Goal: Task Accomplishment & Management: Use online tool/utility

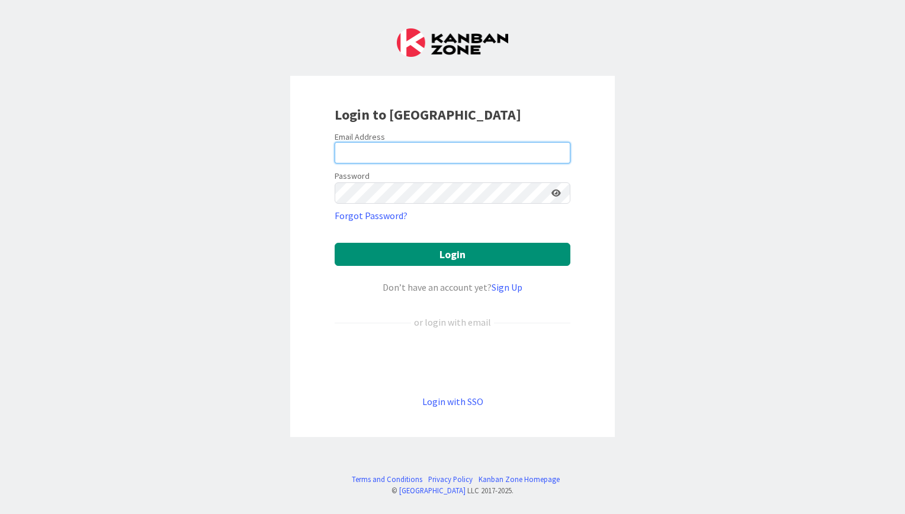
type input "[EMAIL_ADDRESS][DOMAIN_NAME]"
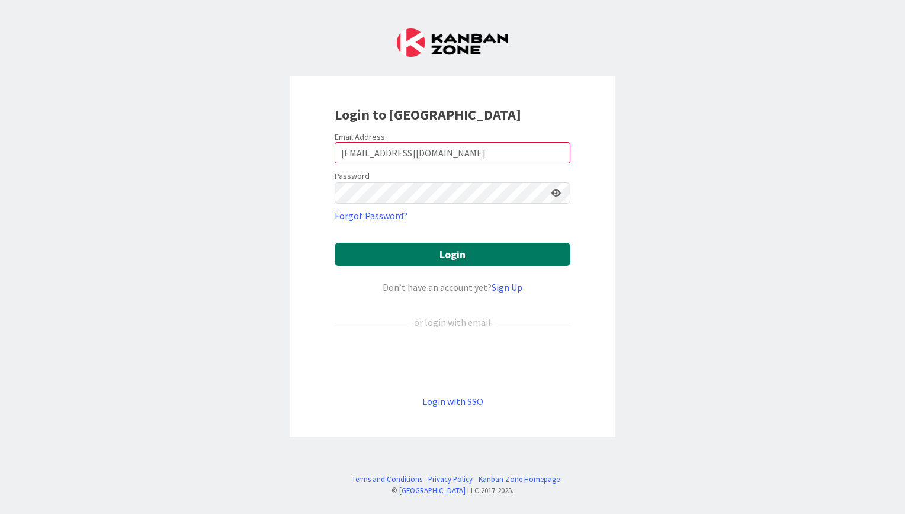
click at [461, 255] on button "Login" at bounding box center [453, 254] width 236 height 23
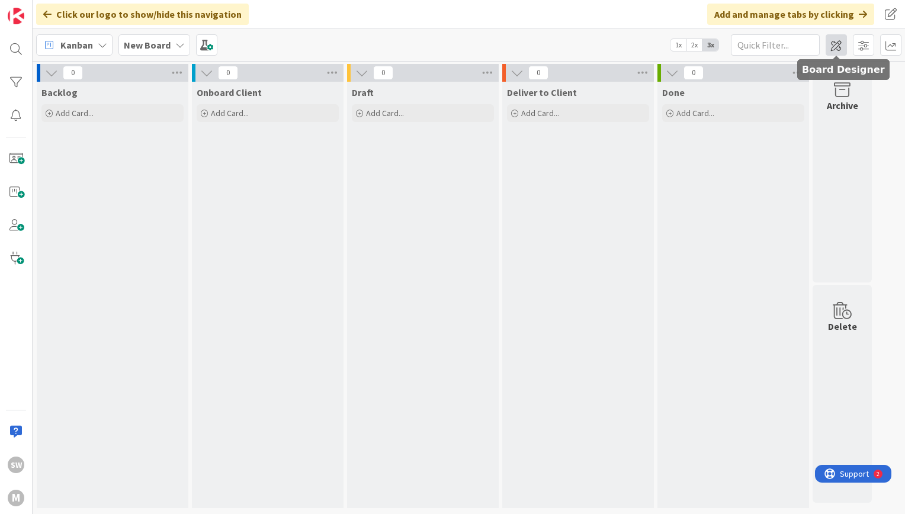
click at [830, 45] on span at bounding box center [836, 44] width 21 height 21
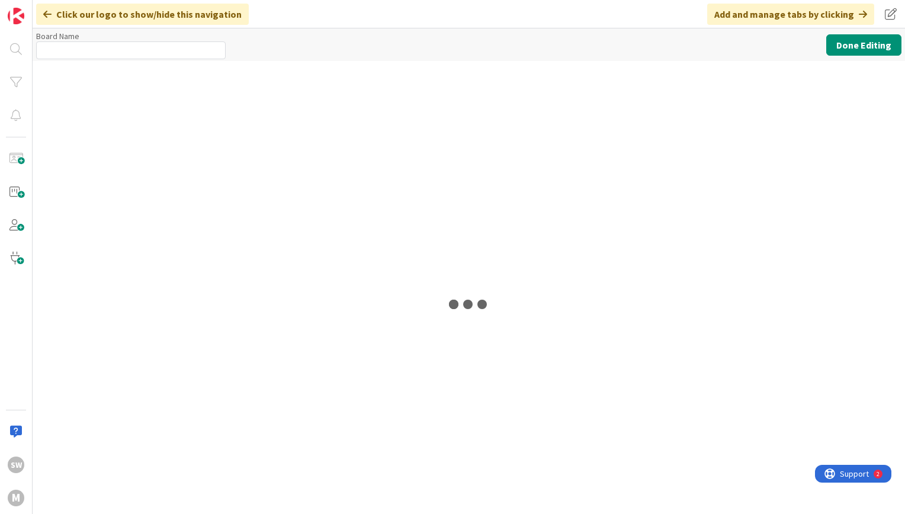
type input "New Board"
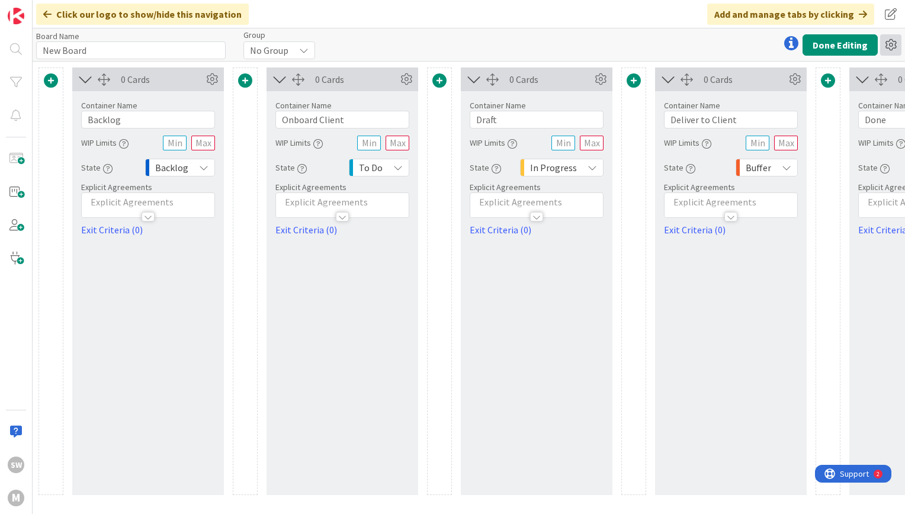
click at [895, 43] on icon at bounding box center [890, 44] width 21 height 21
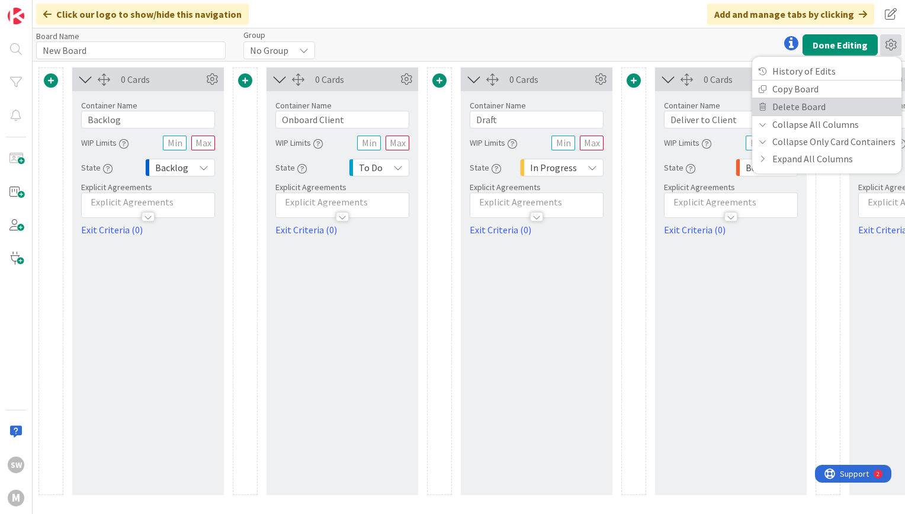
click at [875, 104] on link "Delete Board" at bounding box center [826, 106] width 149 height 17
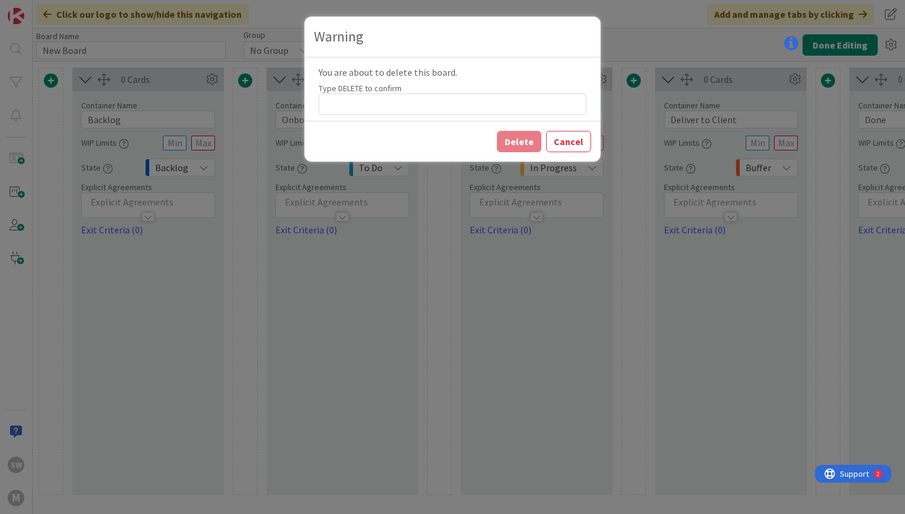
click at [492, 118] on div "You are about to delete this board. Type DELETE to confirm" at bounding box center [452, 88] width 296 height 63
click at [460, 108] on input at bounding box center [453, 104] width 268 height 21
type input "DELETE"
click at [535, 142] on button "Delete" at bounding box center [519, 141] width 44 height 21
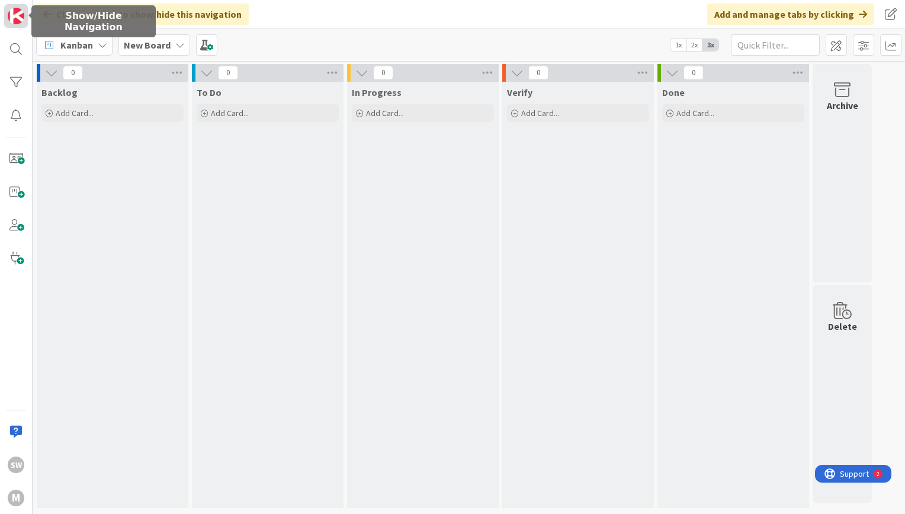
click at [20, 13] on img at bounding box center [16, 16] width 17 height 17
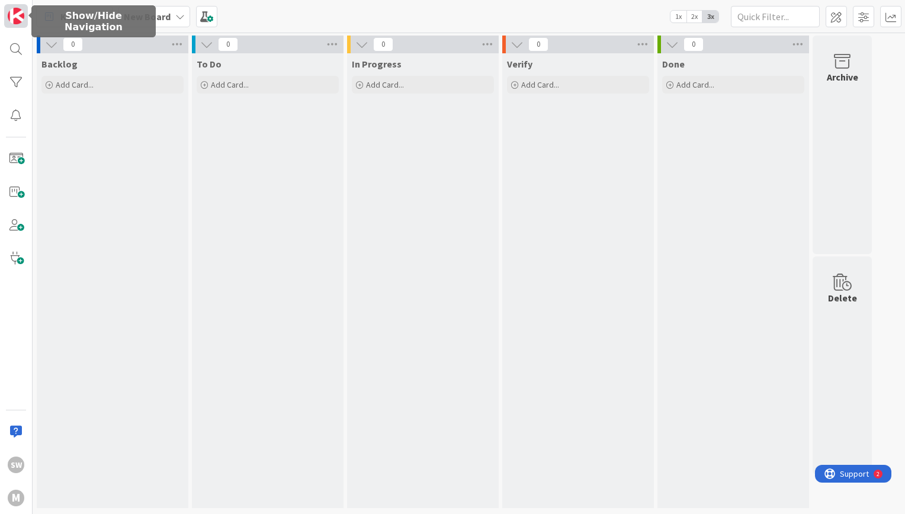
click at [20, 13] on img at bounding box center [16, 16] width 17 height 17
click at [155, 20] on b "New Board" at bounding box center [147, 17] width 47 height 12
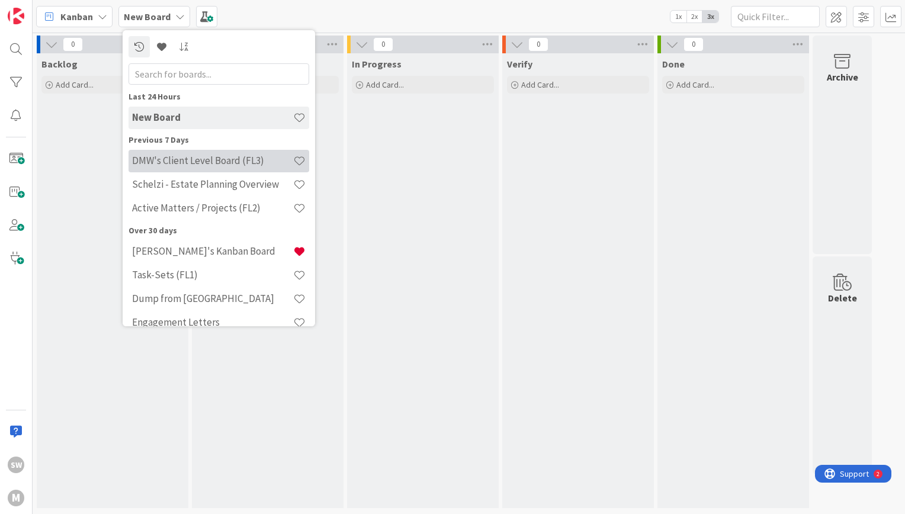
click at [181, 165] on h4 "DMW's Client Level Board (FL3)" at bounding box center [212, 161] width 161 height 12
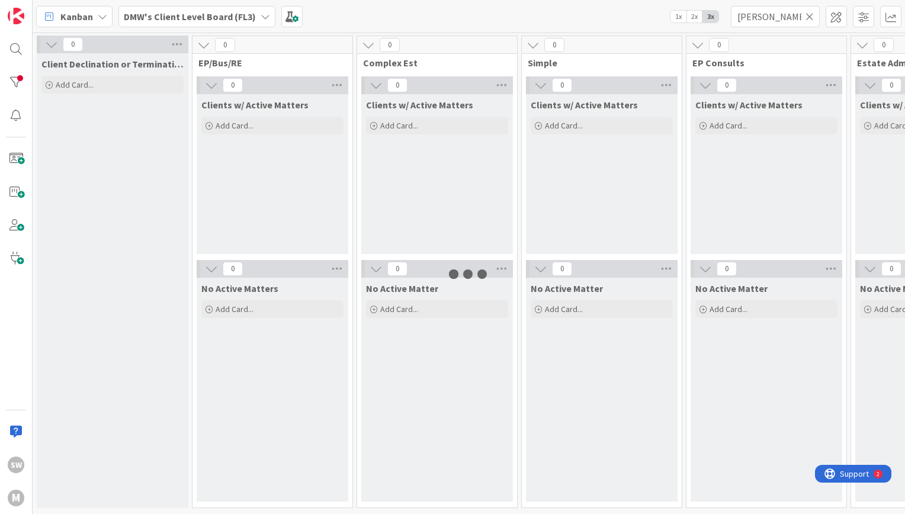
type input "[PERSON_NAME]"
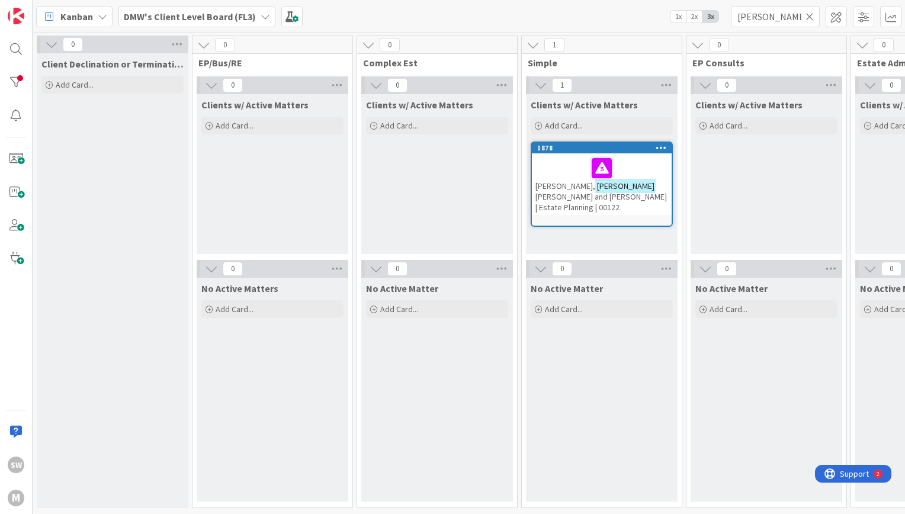
click at [590, 191] on span "[PERSON_NAME] and [PERSON_NAME] | Estate Planning | 00122" at bounding box center [600, 201] width 131 height 21
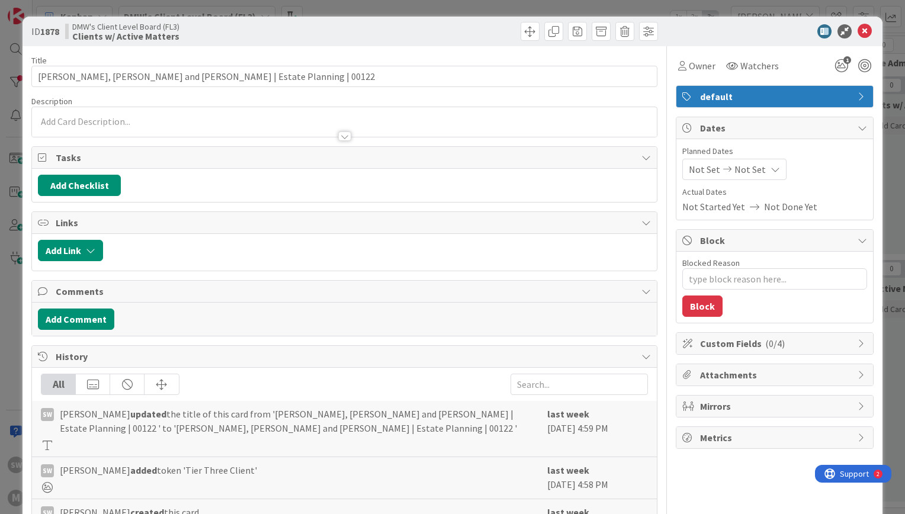
type textarea "x"
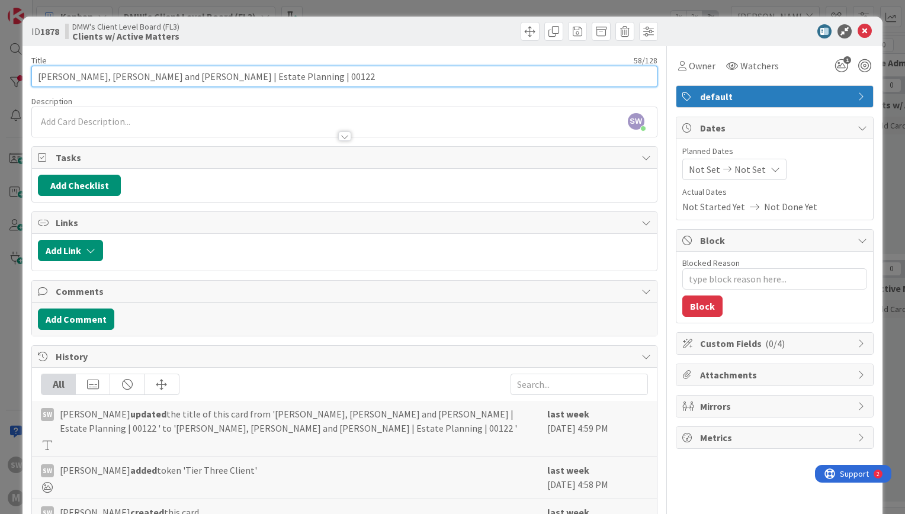
click at [118, 76] on input "[PERSON_NAME], [PERSON_NAME] and [PERSON_NAME] | Estate Planning | 00122" at bounding box center [344, 76] width 626 height 21
click at [43, 77] on input "[PERSON_NAME], [PERSON_NAME] and [PERSON_NAME] | Estate Planning | 00122" at bounding box center [344, 76] width 626 height 21
type input "DeL, [PERSON_NAME] and [PERSON_NAME] | Estate Planning | 00122"
type textarea "x"
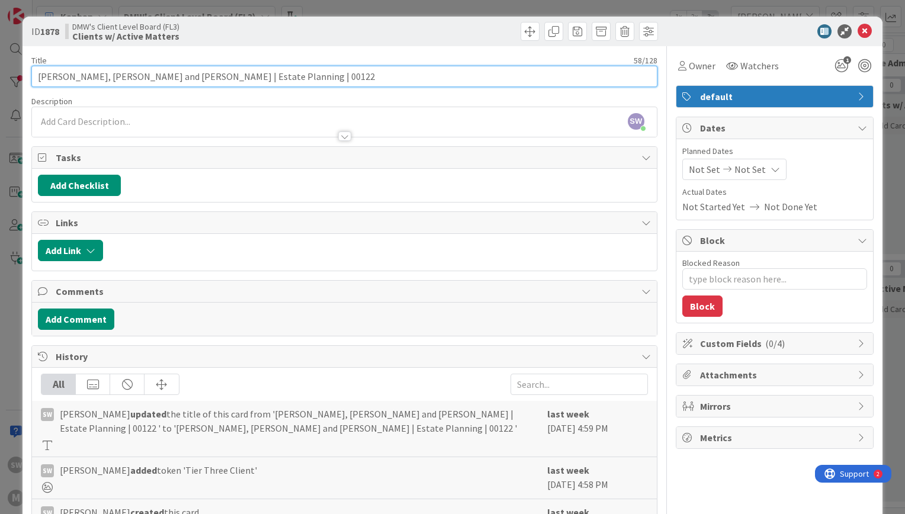
type input "[PERSON_NAME] and [PERSON_NAME] | Estate Planning | 00122"
type textarea "x"
click at [124, 80] on input "[PERSON_NAME] and [PERSON_NAME] | Estate Planning | 00122" at bounding box center [344, 76] width 626 height 21
type input "[PERSON_NAME] and [PERSON_NAME] | Estate Planning | 00122"
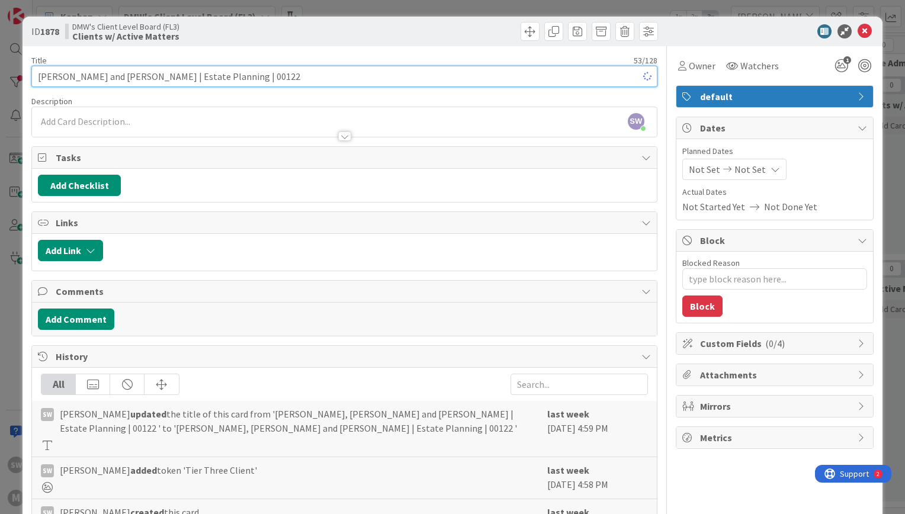
type textarea "x"
click at [154, 76] on input "[PERSON_NAME] and [PERSON_NAME] | Estate Planning | 00122" at bounding box center [344, 76] width 626 height 21
type input "[PERSON_NAME] and [PERSON_NAME] | Estate Planning | 00122"
type textarea "x"
type input "[PERSON_NAME] and [PERSON_NAME] | Estate Planning | 00122"
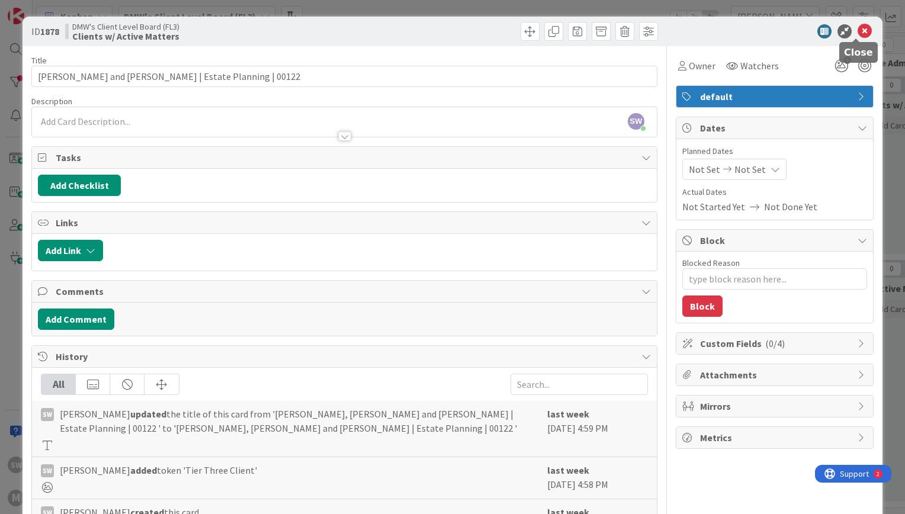
click at [860, 34] on icon at bounding box center [864, 31] width 14 height 14
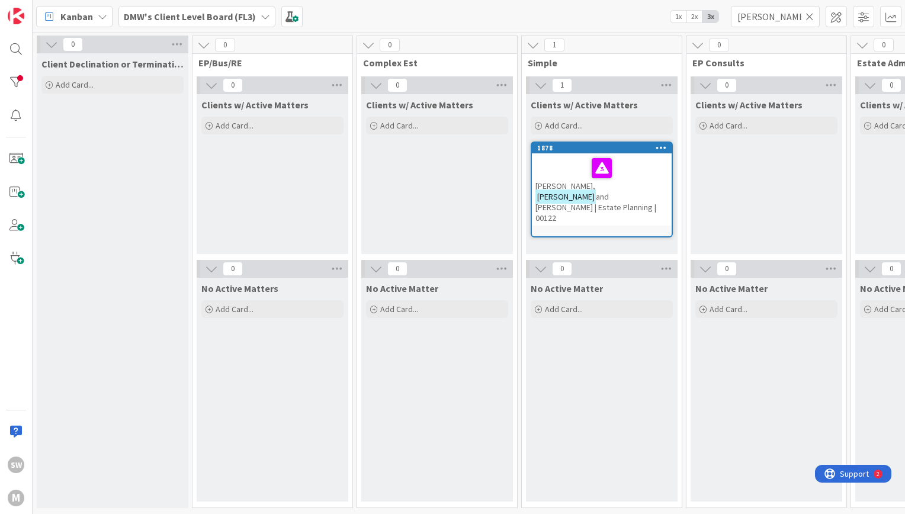
click at [243, 8] on div "DMW's Client Level Board (FL3)" at bounding box center [196, 16] width 157 height 21
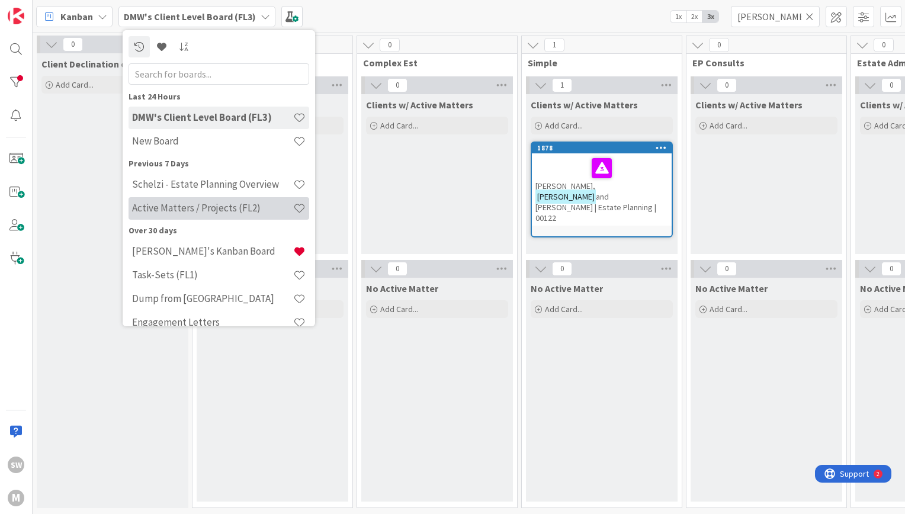
click at [213, 202] on h4 "Active Matters / Projects (FL2)" at bounding box center [212, 208] width 161 height 12
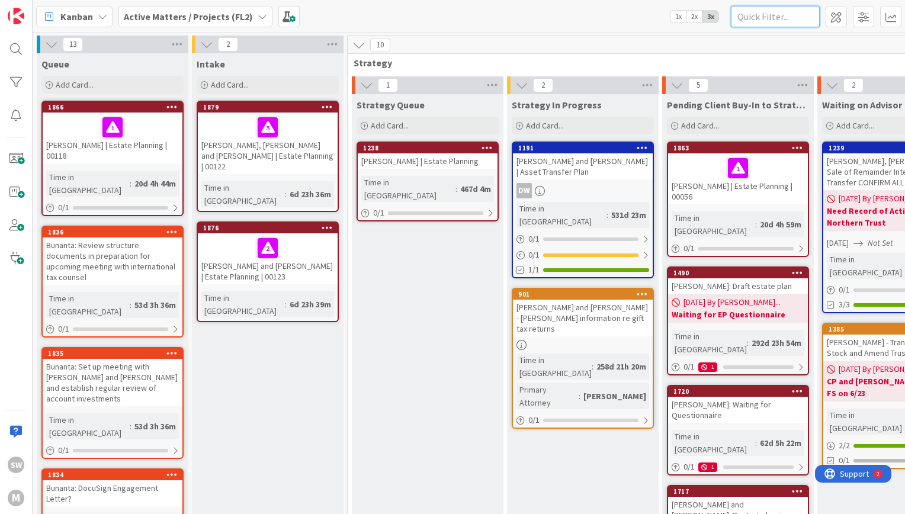
click at [757, 20] on input "text" at bounding box center [775, 16] width 89 height 21
type input "[PERSON_NAME]"
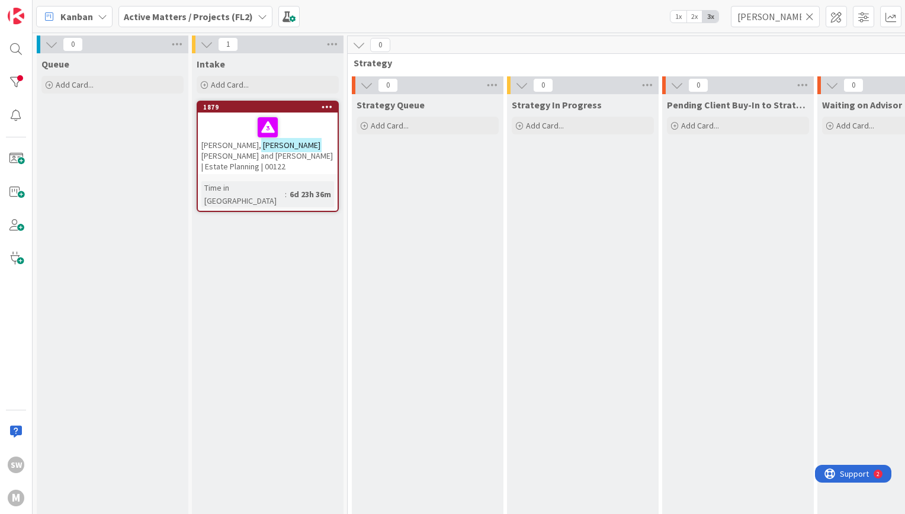
click at [281, 150] on span "[PERSON_NAME] and [PERSON_NAME] | Estate Planning | 00122" at bounding box center [266, 160] width 131 height 21
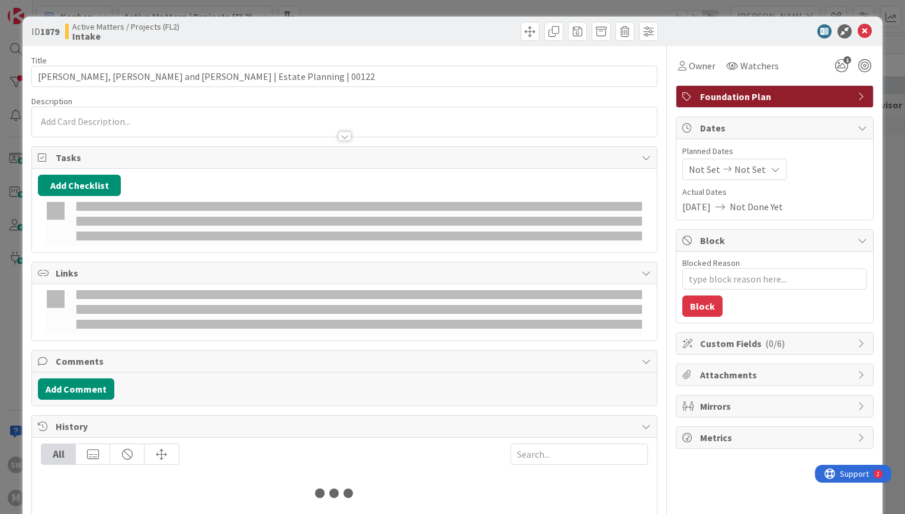
type textarea "x"
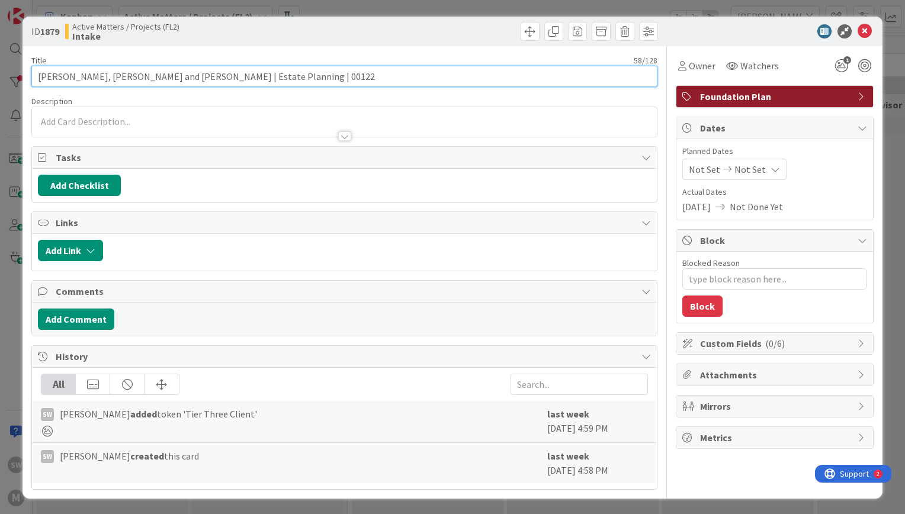
click at [47, 78] on input "[PERSON_NAME], [PERSON_NAME] and [PERSON_NAME] | Estate Planning | 00122" at bounding box center [344, 76] width 626 height 21
type input "[PERSON_NAME], [PERSON_NAME] and [PERSON_NAME] | Estate Planning | 00122"
type textarea "x"
click at [109, 76] on input "[PERSON_NAME], [PERSON_NAME] and [PERSON_NAME] | Estate Planning | 00122" at bounding box center [344, 76] width 626 height 21
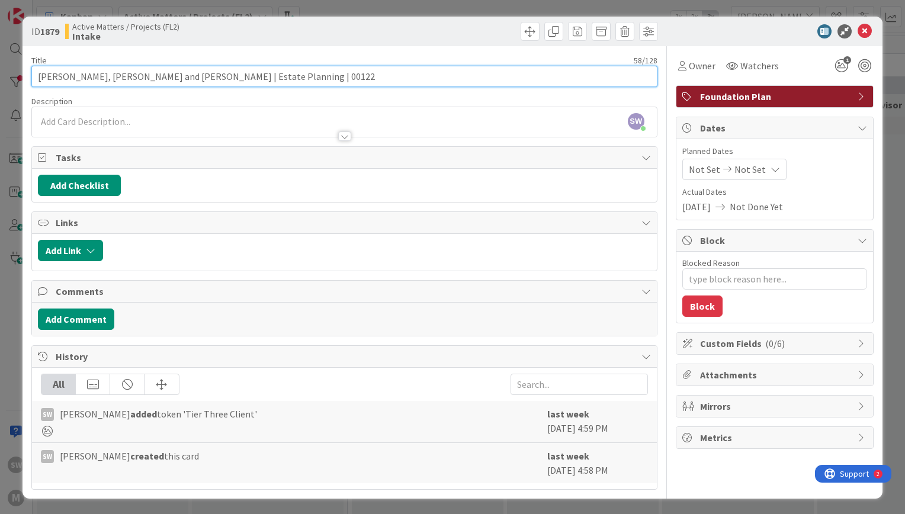
click at [109, 76] on input "[PERSON_NAME], [PERSON_NAME] and [PERSON_NAME] | Estate Planning | 00122" at bounding box center [344, 76] width 626 height 21
type input "[PERSON_NAME] and [PERSON_NAME] | Estate Planning | 00122"
type textarea "x"
click at [149, 76] on input "[PERSON_NAME] and [PERSON_NAME] | Estate Planning | 00122" at bounding box center [344, 76] width 626 height 21
type input "[PERSON_NAME] and [PERSON_NAME] | Estate Planning | 00122"
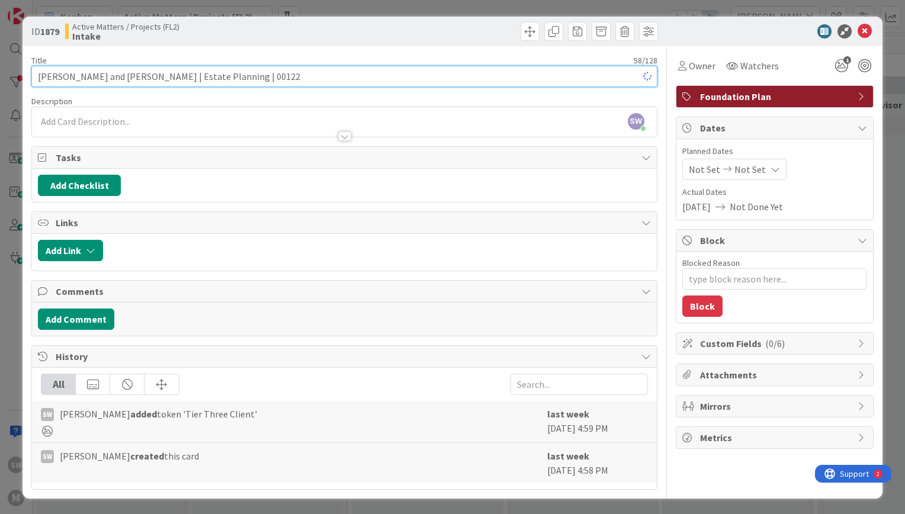
type textarea "x"
type input "[PERSON_NAME] and [PERSON_NAME] | Estate Planning | 00122"
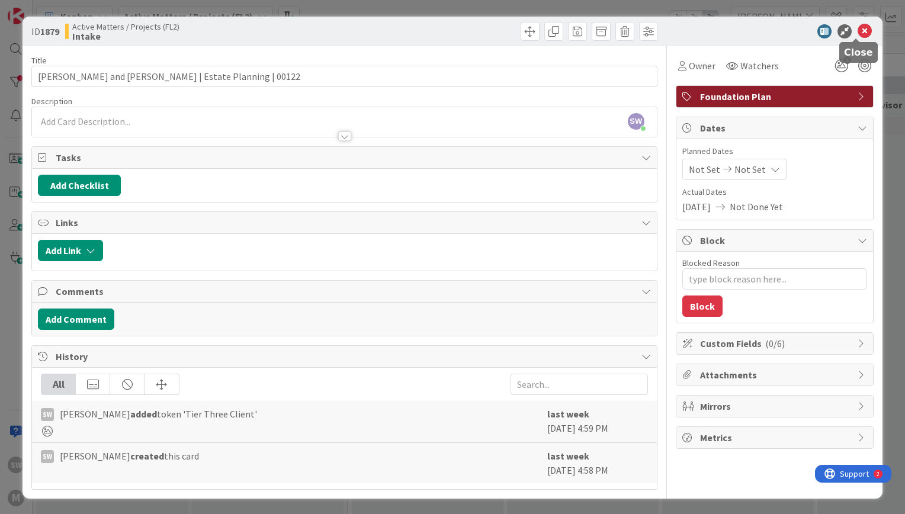
click at [857, 28] on icon at bounding box center [864, 31] width 14 height 14
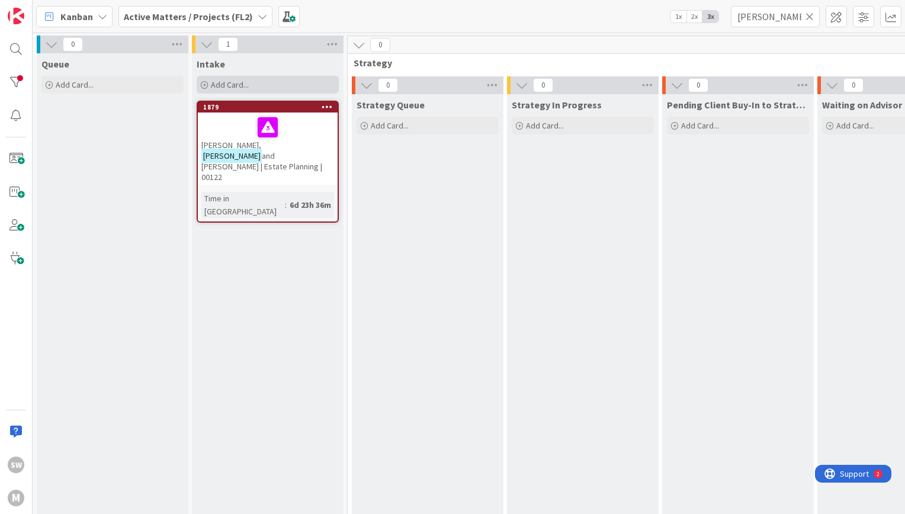
click at [237, 78] on div "Add Card..." at bounding box center [268, 85] width 142 height 18
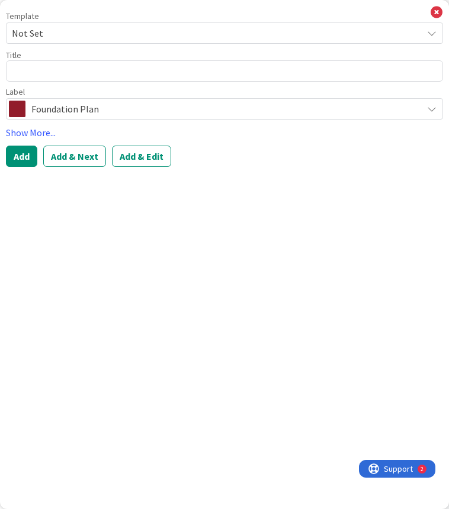
click at [213, 252] on div "Template Not Set Title 0 / 128 Label Foundation Plan Show More... Add Add & Nex…" at bounding box center [224, 254] width 449 height 509
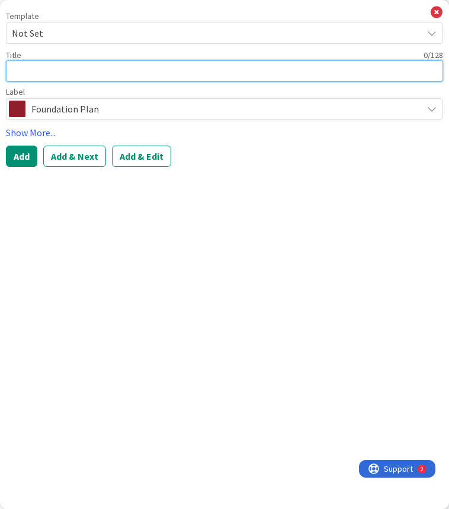
click at [127, 64] on textarea at bounding box center [224, 70] width 437 height 21
type textarea "x"
type textarea "W"
type textarea "x"
type textarea "We"
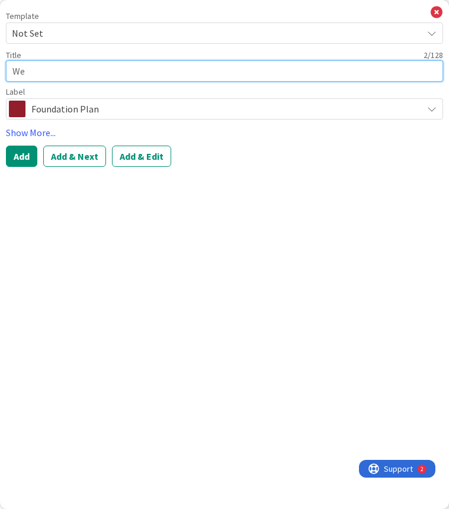
type textarea "x"
type textarea "Wei"
type textarea "x"
type textarea "[PERSON_NAME]"
type textarea "x"
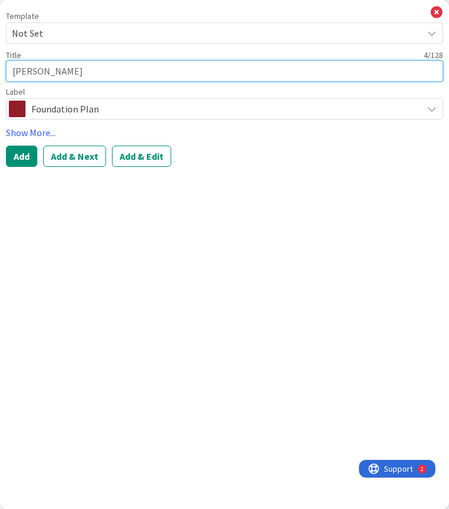
type textarea "[PERSON_NAME]"
type textarea "x"
type textarea "[PERSON_NAME],"
type textarea "x"
type textarea "[PERSON_NAME],"
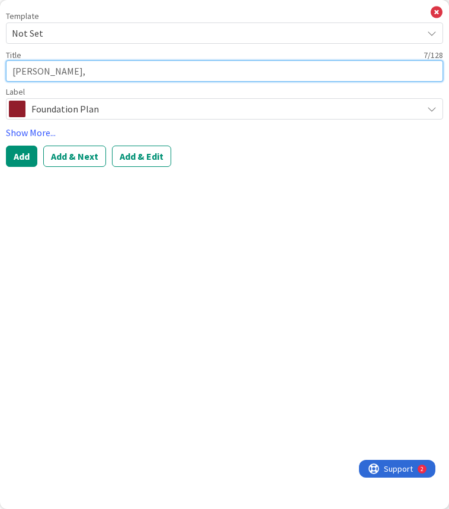
type textarea "x"
type textarea "[PERSON_NAME], B"
type textarea "x"
type textarea "[PERSON_NAME]"
type textarea "x"
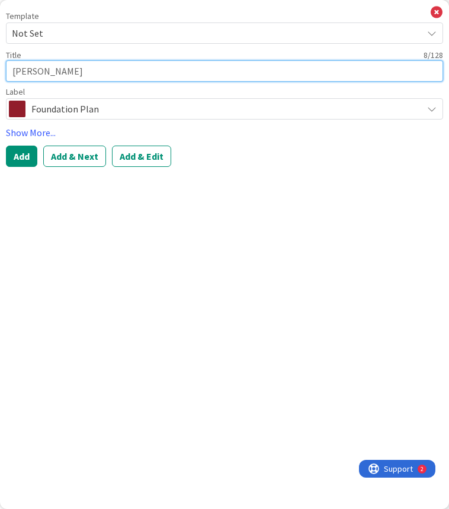
type textarea "[PERSON_NAME], Bar"
type textarea "x"
type textarea "[PERSON_NAME], [PERSON_NAME]"
type textarea "x"
type textarea "[PERSON_NAME]"
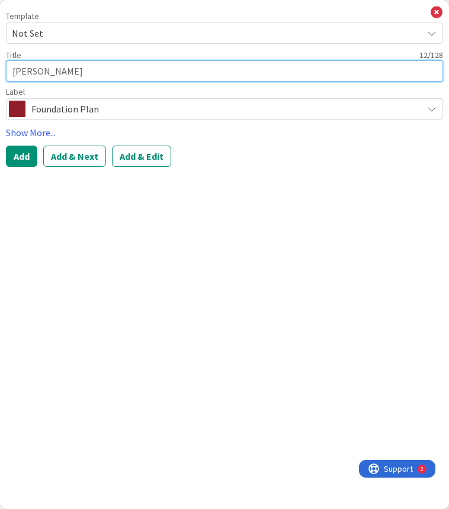
type textarea "x"
type textarea "[PERSON_NAME]"
type textarea "x"
type textarea "[PERSON_NAME]"
type textarea "x"
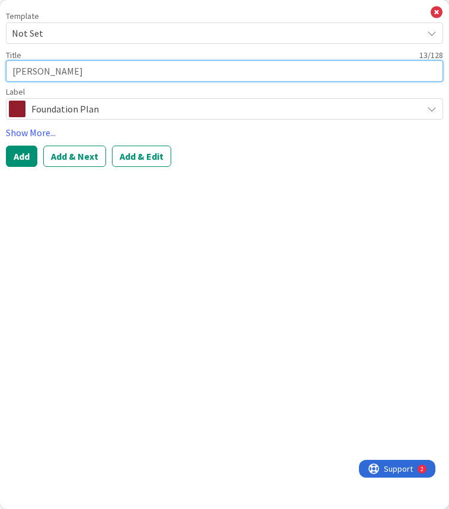
type textarea "[PERSON_NAME] an"
type textarea "x"
type textarea "[PERSON_NAME] and"
type textarea "x"
type textarea "[PERSON_NAME] and L"
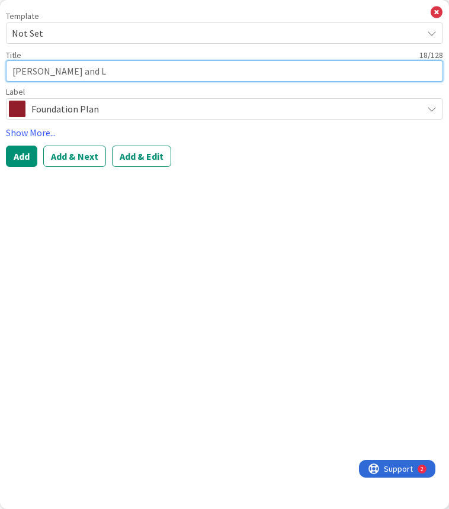
type textarea "x"
type textarea "[PERSON_NAME] and [PERSON_NAME]"
type textarea "x"
type textarea "[PERSON_NAME] and [PERSON_NAME]"
type textarea "x"
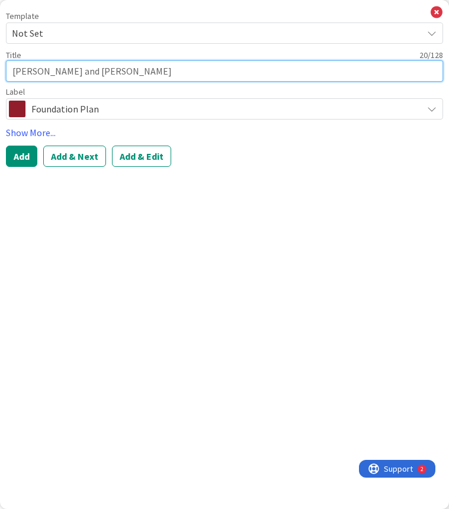
type textarea "[PERSON_NAME] and [PERSON_NAME]"
type textarea "x"
type textarea "[PERSON_NAME] and [PERSON_NAME]"
type textarea "x"
type textarea "[PERSON_NAME] and [PERSON_NAME]"
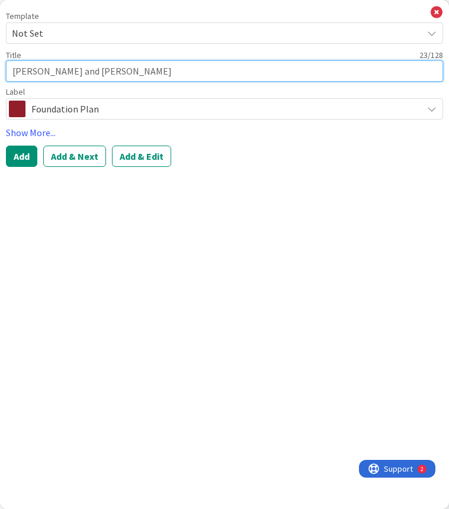
type textarea "x"
type textarea "[PERSON_NAME] and [PERSON_NAME]"
type textarea "x"
type textarea "[PERSON_NAME] and [PERSON_NAME]"
type textarea "x"
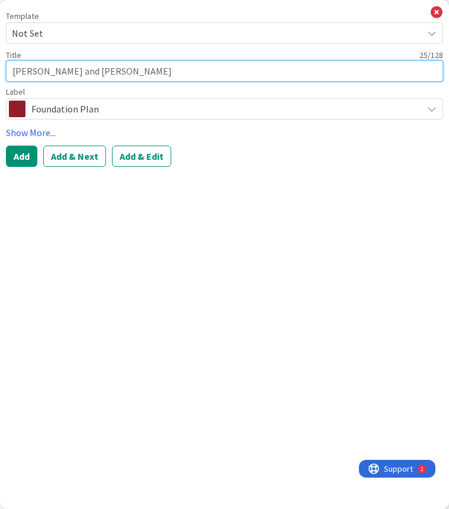
type textarea "[PERSON_NAME] and [PERSON_NAME]"
type textarea "x"
type textarea "[PERSON_NAME] and [PERSON_NAME]"
type textarea "x"
type textarea "[PERSON_NAME] and [PERSON_NAME]"
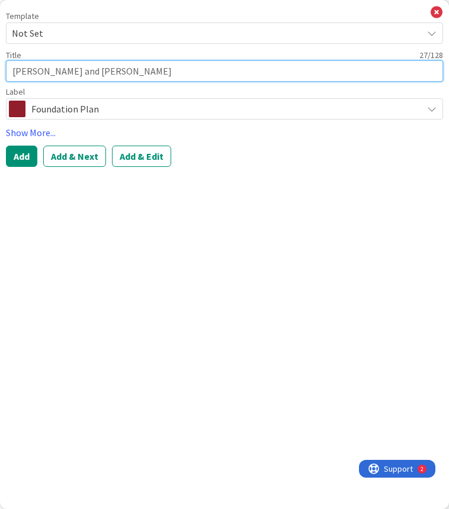
type textarea "x"
type textarea "[PERSON_NAME] and [PERSON_NAME]"
type textarea "x"
type textarea "[PERSON_NAME] and [PERSON_NAME]"
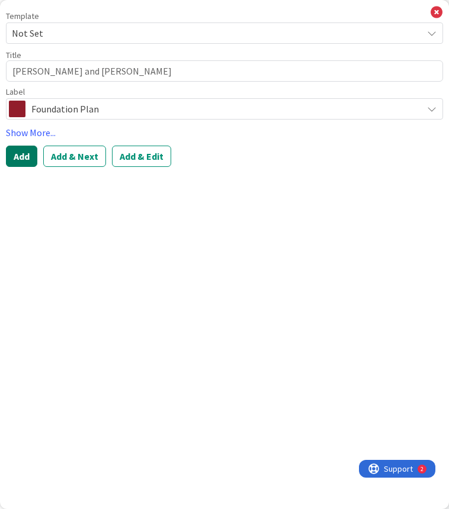
click at [19, 156] on button "Add" at bounding box center [21, 156] width 31 height 21
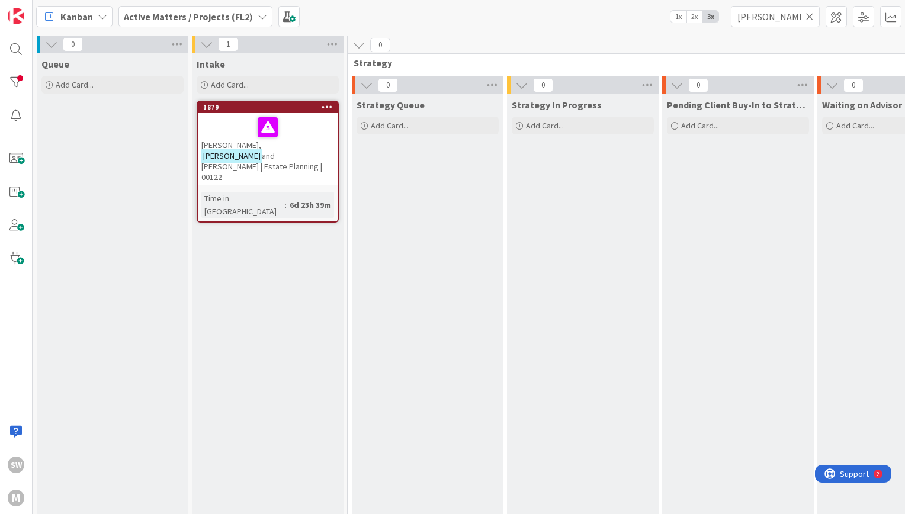
drag, startPoint x: 386, startPoint y: 1, endPoint x: 591, endPoint y: 17, distance: 206.2
click at [591, 17] on div "Kanban Active Matters / Projects (FL2) 1x 2x 3x [PERSON_NAME]" at bounding box center [469, 16] width 872 height 33
click at [807, 21] on icon at bounding box center [809, 16] width 8 height 11
click at [756, 17] on input "text" at bounding box center [775, 16] width 89 height 21
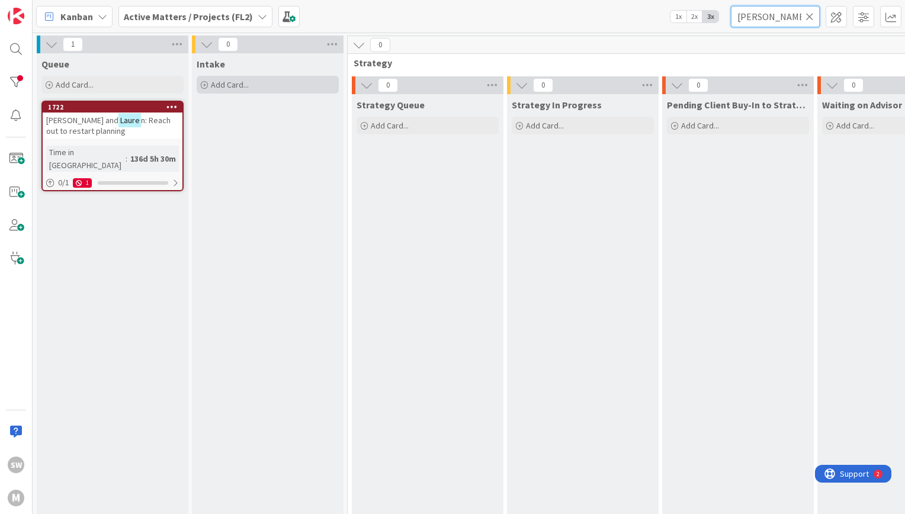
type input "[PERSON_NAME]"
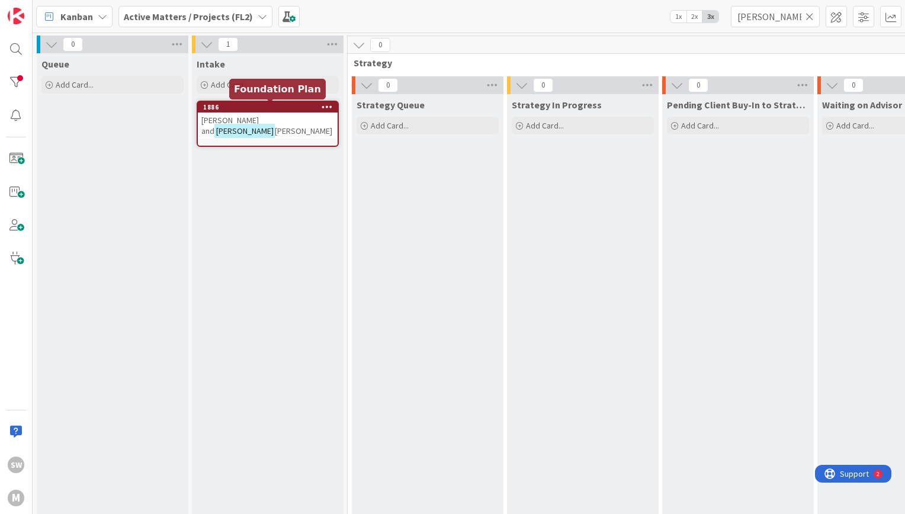
click at [249, 118] on span "[PERSON_NAME] and" at bounding box center [229, 125] width 57 height 21
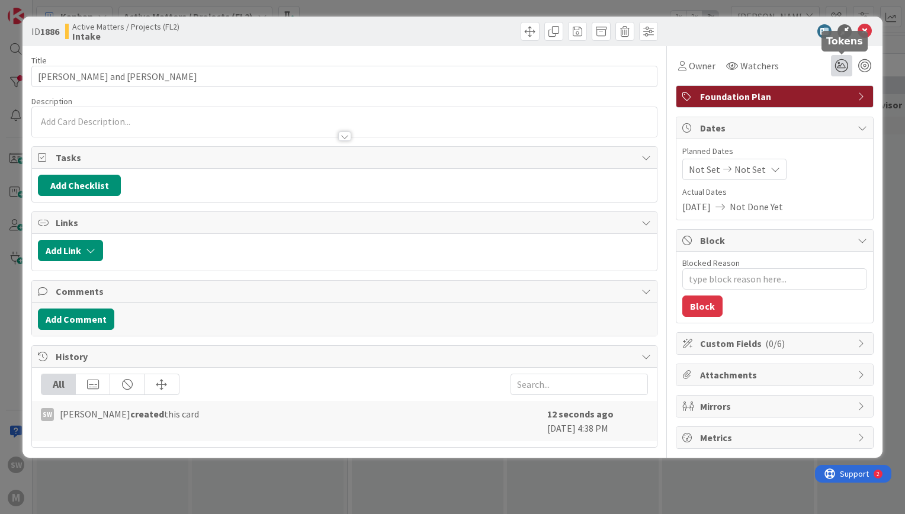
click at [849, 66] on icon at bounding box center [841, 65] width 21 height 21
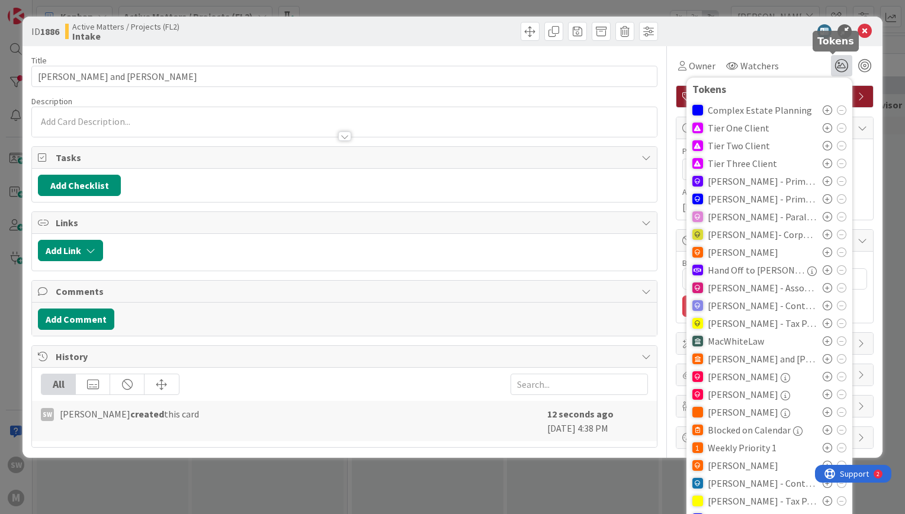
type textarea "x"
click at [823, 130] on icon at bounding box center [827, 127] width 9 height 9
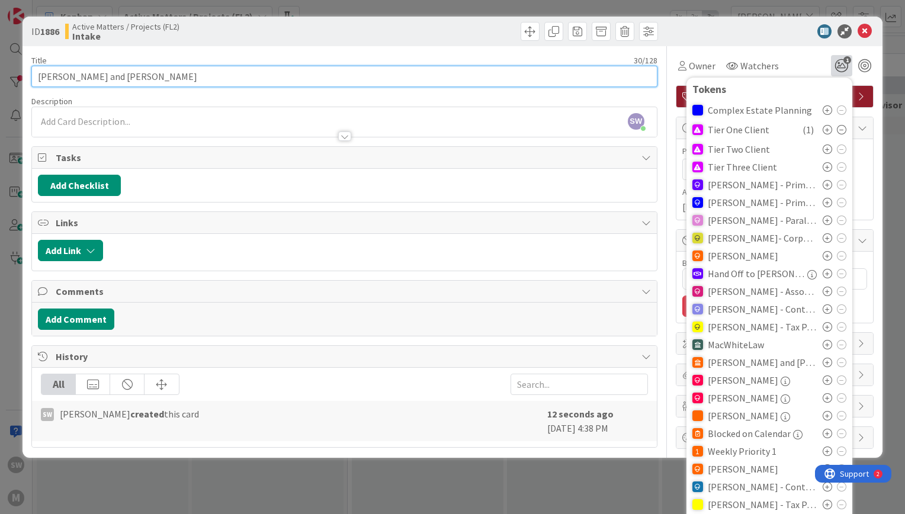
click at [248, 81] on input "[PERSON_NAME] and [PERSON_NAME]" at bounding box center [344, 76] width 626 height 21
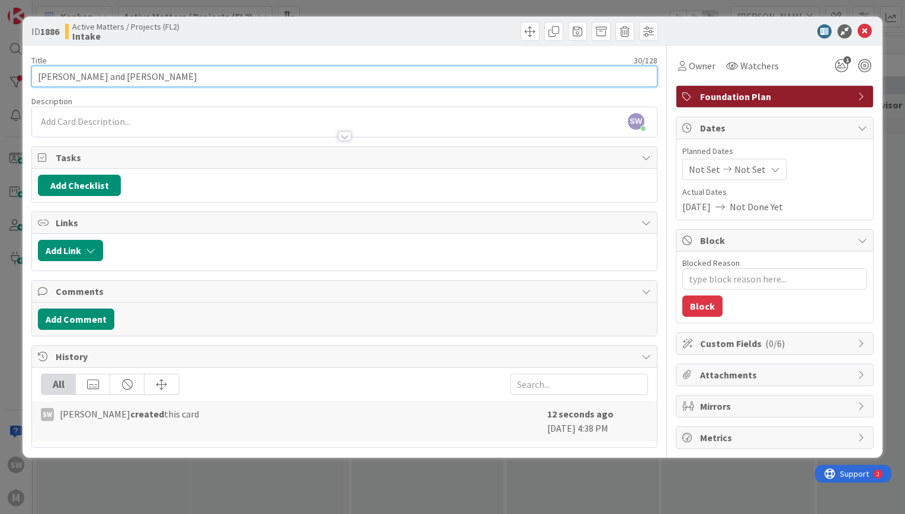
type input "[PERSON_NAME] and [PERSON_NAME]"
type textarea "x"
type input "[PERSON_NAME] and [PERSON_NAME] |"
type textarea "x"
type input "[PERSON_NAME] and [PERSON_NAME] | Estate Planning"
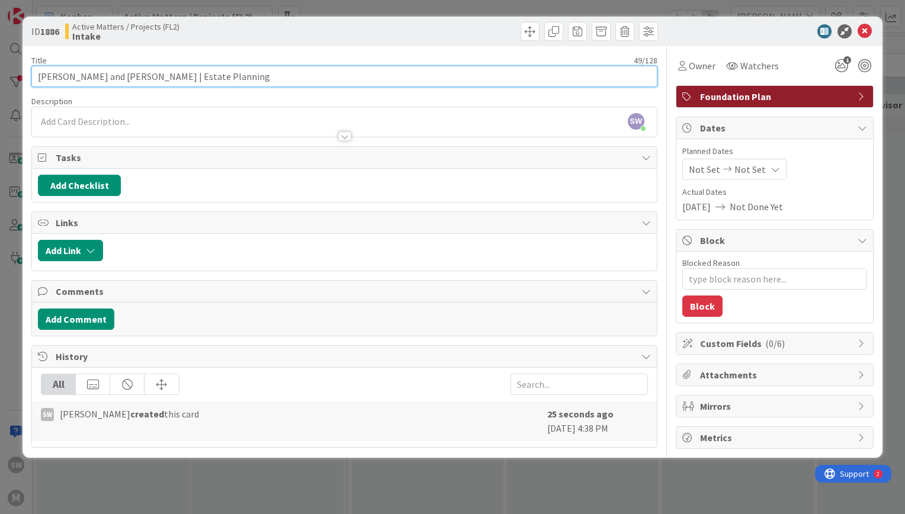
type textarea "x"
type input "[PERSON_NAME] and [PERSON_NAME] | Estate Planning |"
type textarea "x"
type input "[PERSON_NAME] and [PERSON_NAME] | Estate Planning | 0012"
type textarea "x"
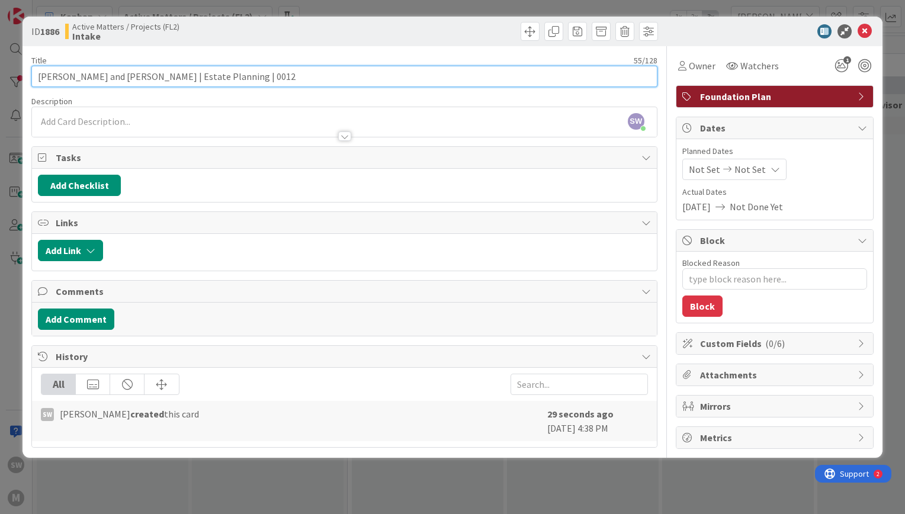
type input "[PERSON_NAME] and [PERSON_NAME] | Estate Planning | 00125"
type textarea "x"
type input "[PERSON_NAME] and [PERSON_NAME] | Estate Planning | 00125"
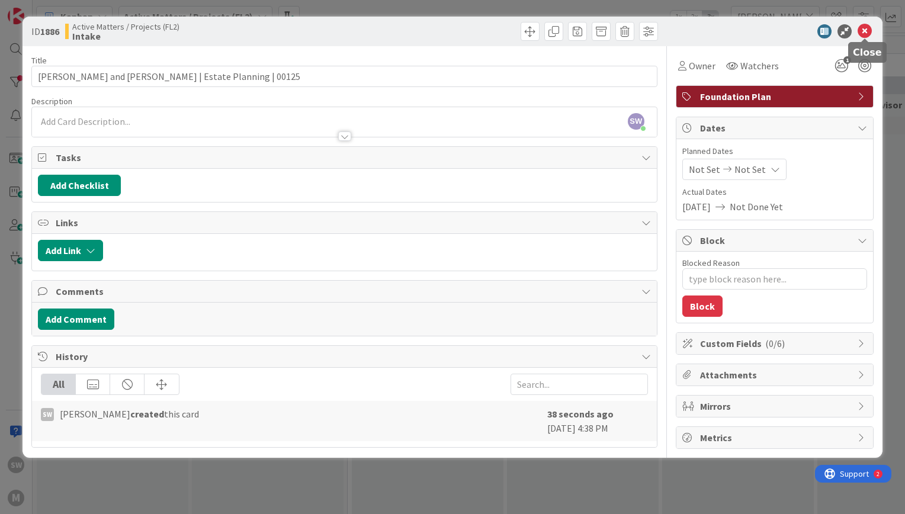
click at [862, 33] on icon at bounding box center [864, 31] width 14 height 14
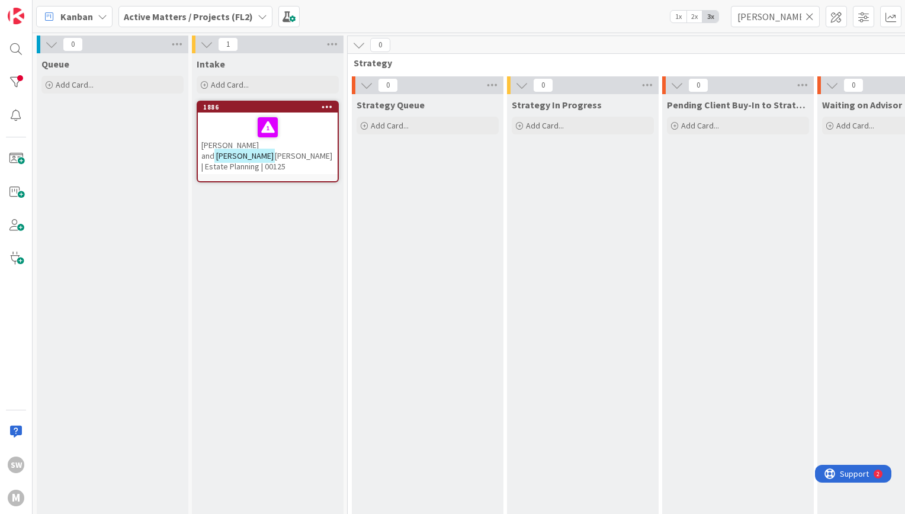
click at [491, 250] on div "Strategy Queue Add Card..." at bounding box center [428, 381] width 152 height 574
click at [224, 116] on div at bounding box center [267, 127] width 133 height 25
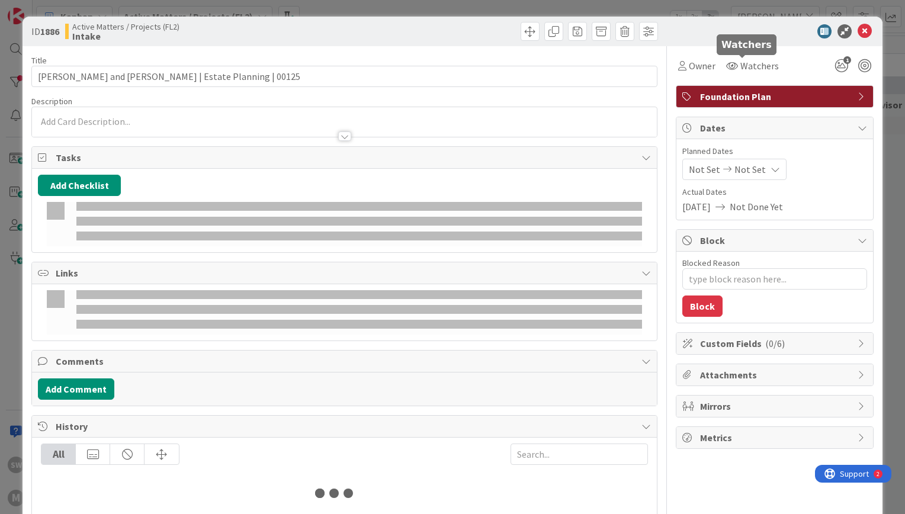
type textarea "x"
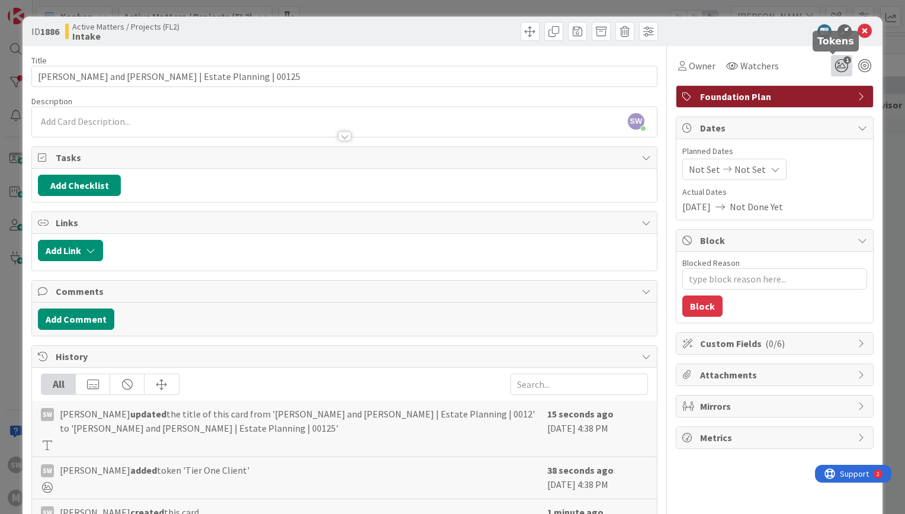
click at [837, 66] on icon "1" at bounding box center [841, 65] width 21 height 21
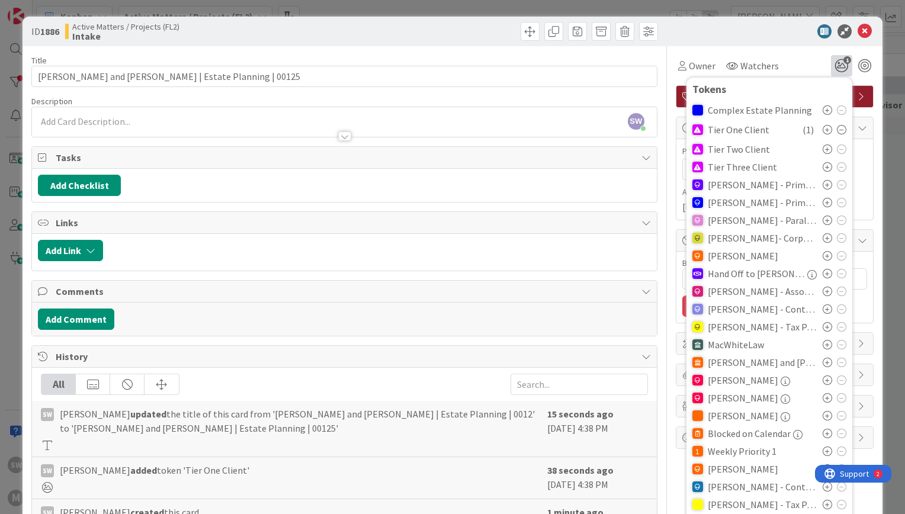
click at [837, 131] on icon at bounding box center [841, 129] width 9 height 9
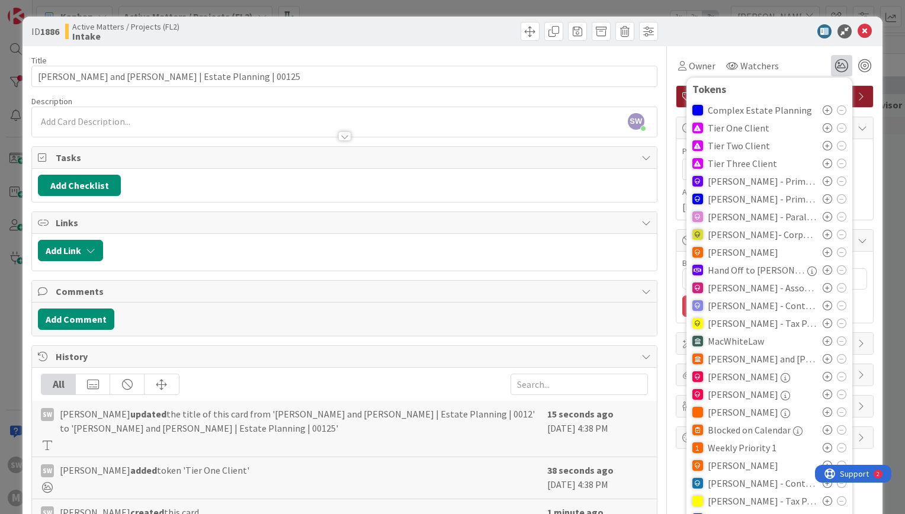
click at [823, 143] on icon at bounding box center [827, 145] width 9 height 9
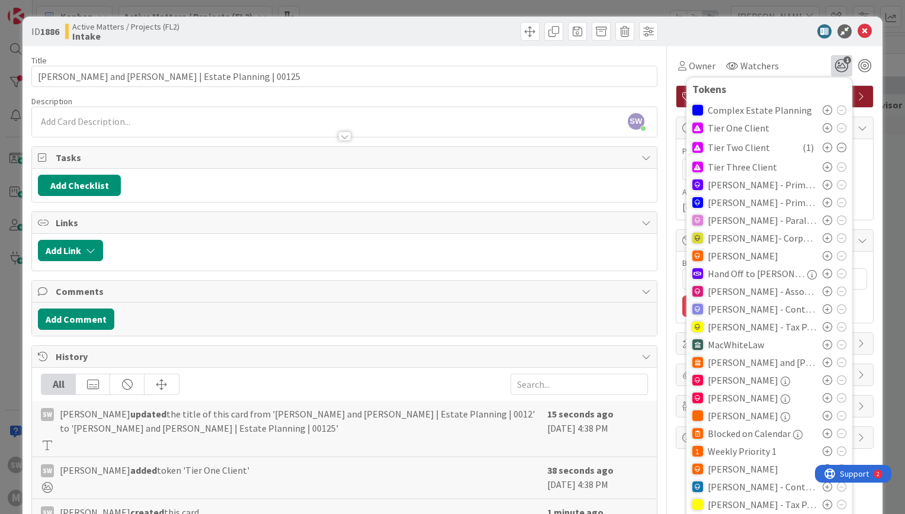
click at [738, 26] on div at bounding box center [769, 31] width 210 height 14
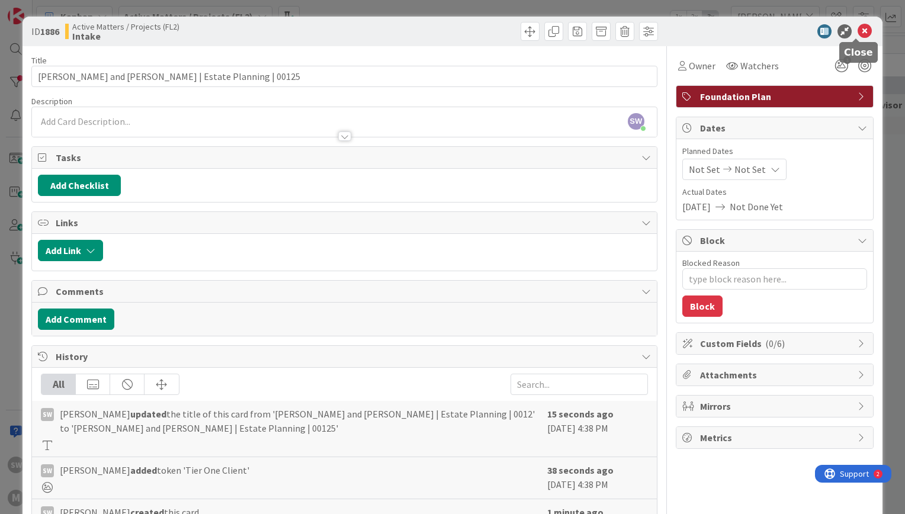
click at [857, 32] on icon at bounding box center [864, 31] width 14 height 14
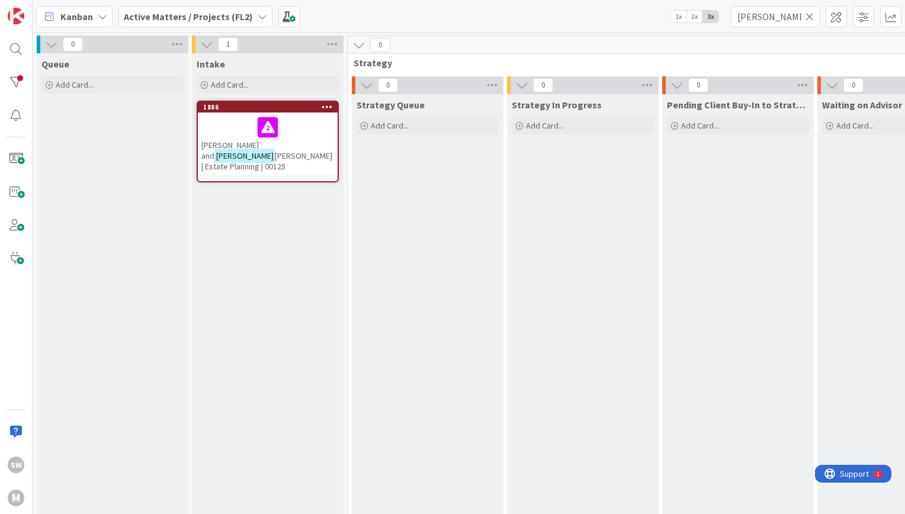
click at [243, 13] on b "Active Matters / Projects (FL2)" at bounding box center [188, 17] width 129 height 12
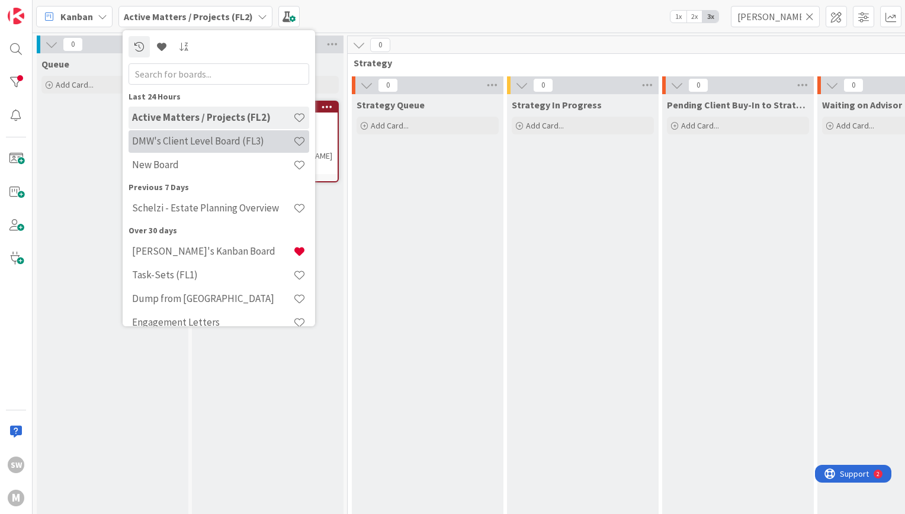
click at [235, 145] on h4 "DMW's Client Level Board (FL3)" at bounding box center [212, 141] width 161 height 12
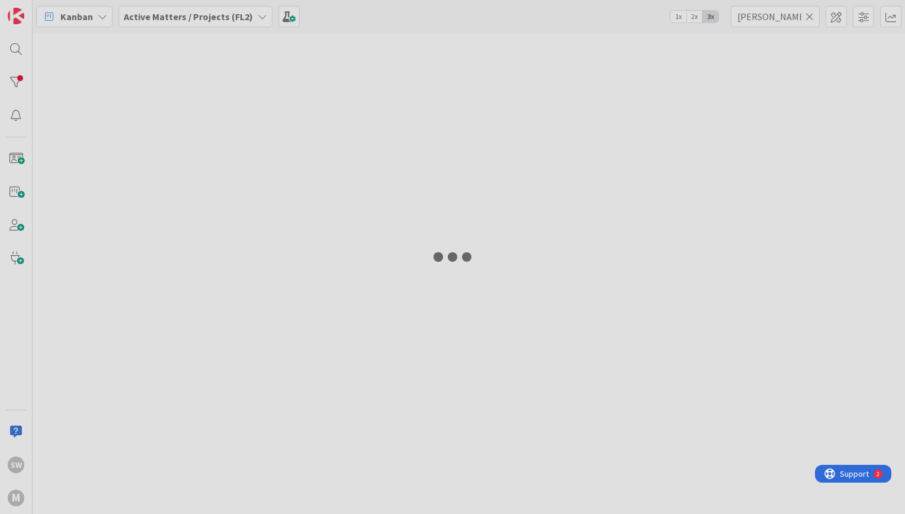
type input "[PERSON_NAME]"
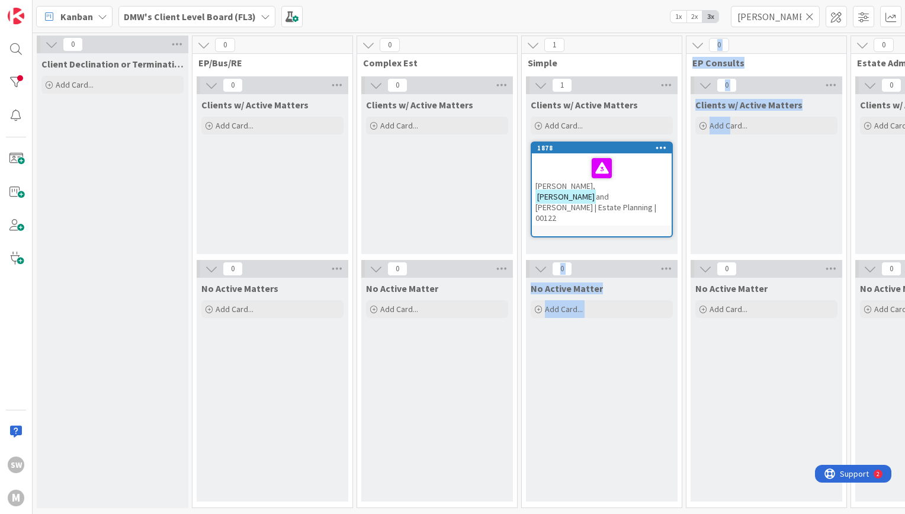
drag, startPoint x: 727, startPoint y: 224, endPoint x: 475, endPoint y: 142, distance: 265.2
click at [475, 142] on div "0 Client Declination or Termination Letter Add Card... 0 EP/Bus/RE 0 Clients w/…" at bounding box center [797, 275] width 1525 height 478
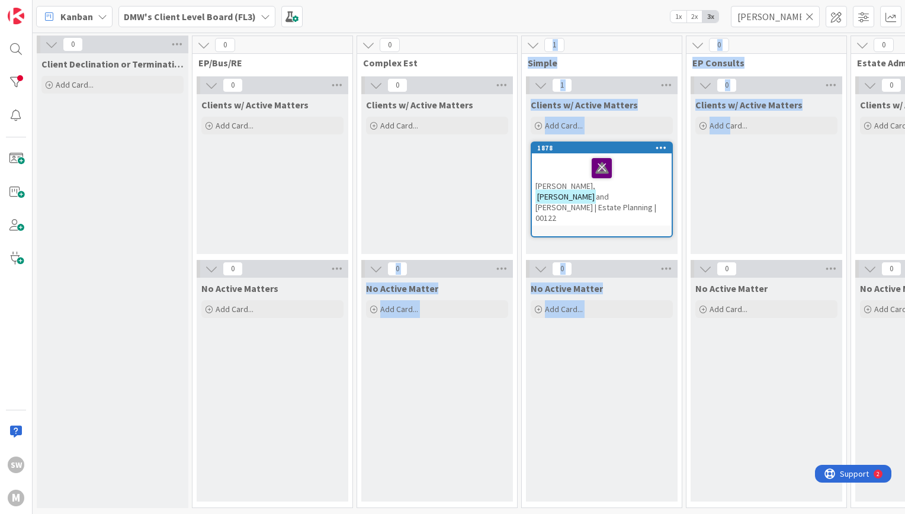
drag, startPoint x: 475, startPoint y: 142, endPoint x: 596, endPoint y: 169, distance: 123.8
click at [596, 169] on div at bounding box center [602, 168] width 20 height 20
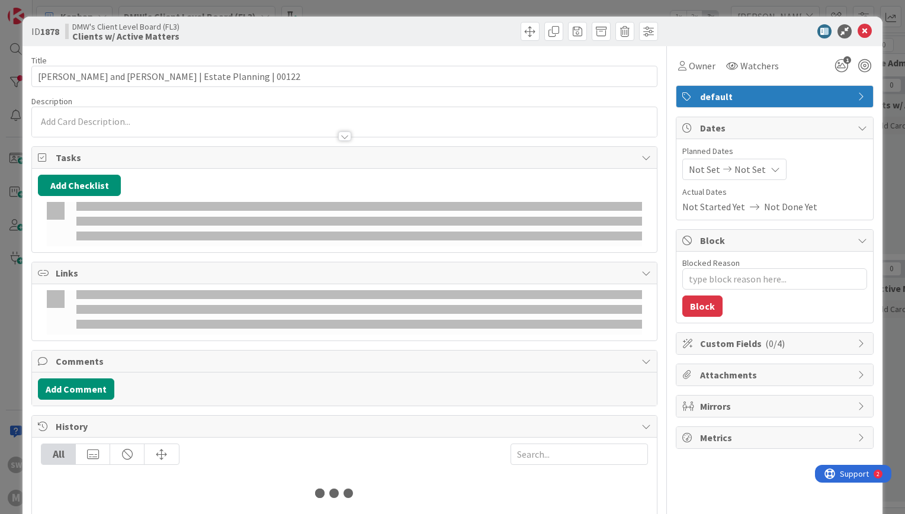
type textarea "x"
click at [458, 187] on div "Add Checklist" at bounding box center [344, 185] width 613 height 21
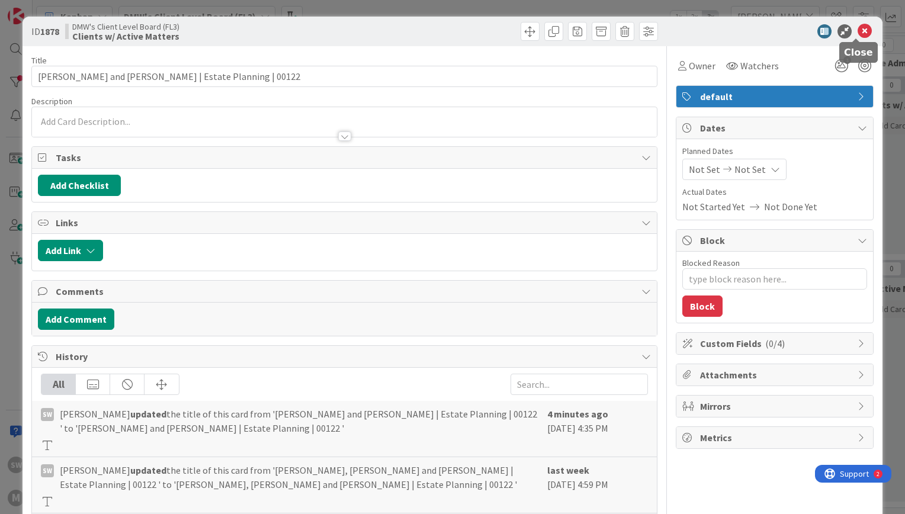
click at [857, 32] on icon at bounding box center [864, 31] width 14 height 14
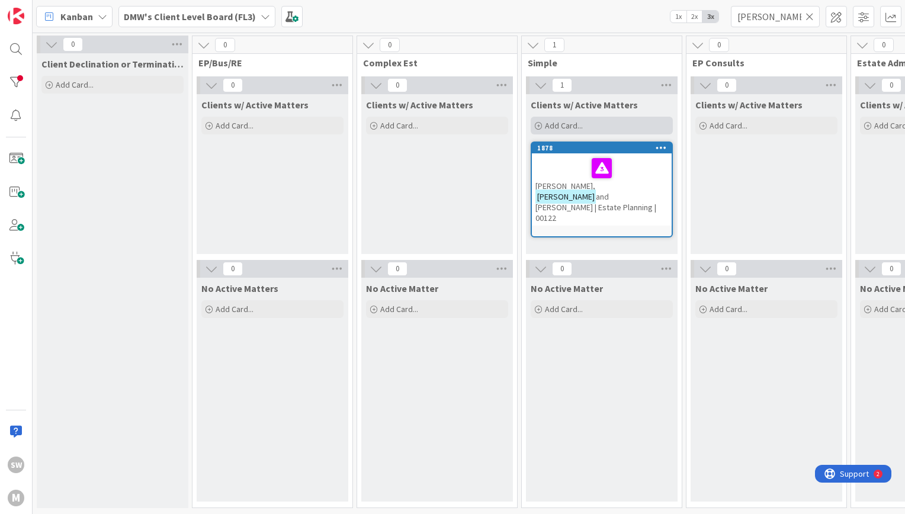
click at [592, 122] on div "Add Card..." at bounding box center [602, 126] width 142 height 18
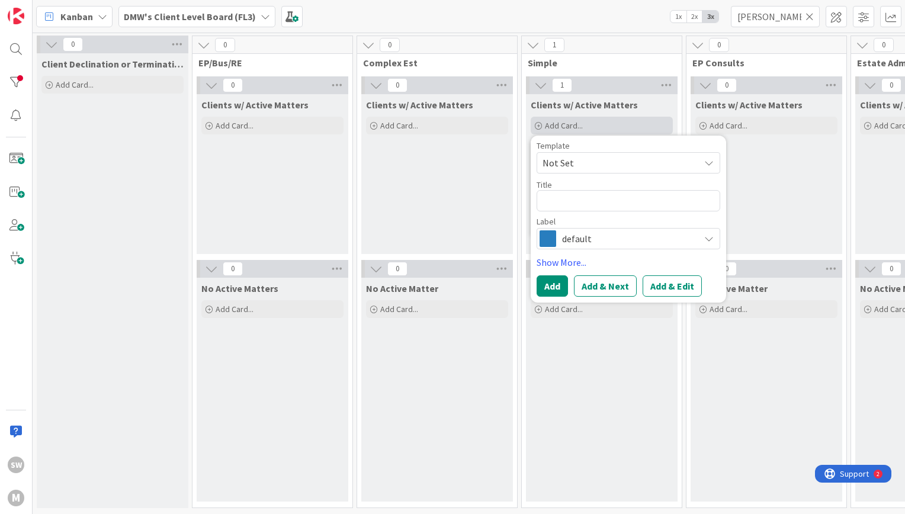
type textarea "W"
type textarea "x"
type textarea "We"
type textarea "x"
type textarea "Wei"
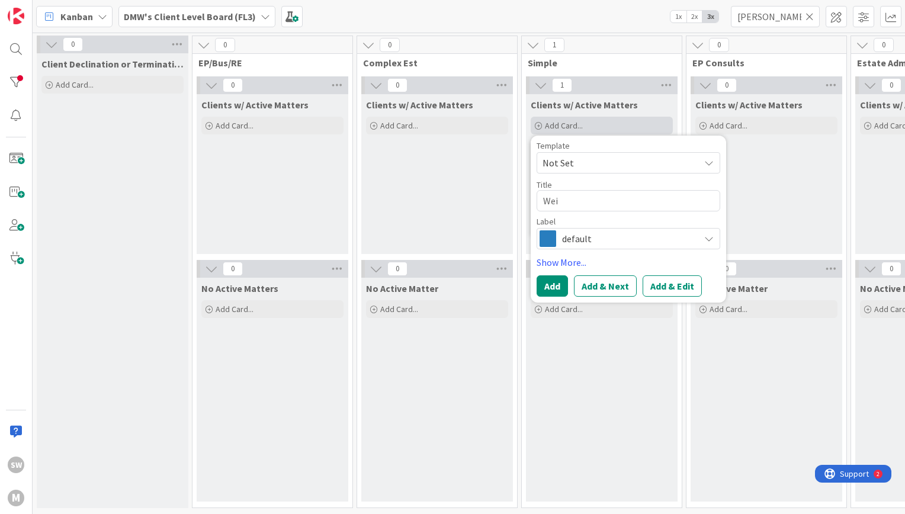
type textarea "x"
type textarea "[PERSON_NAME]"
type textarea "x"
type textarea "[PERSON_NAME]"
type textarea "x"
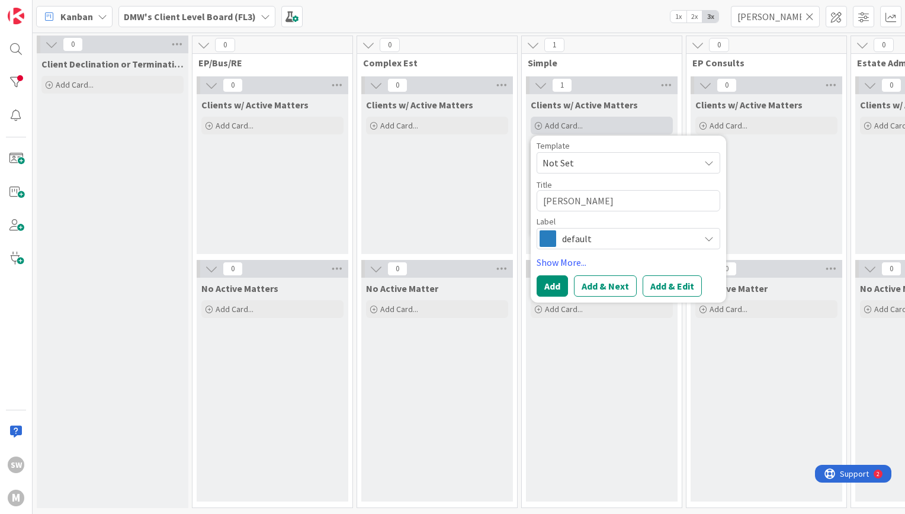
type textarea "[PERSON_NAME],"
type textarea "x"
type textarea "[PERSON_NAME],"
type textarea "x"
type textarea "[PERSON_NAME], B"
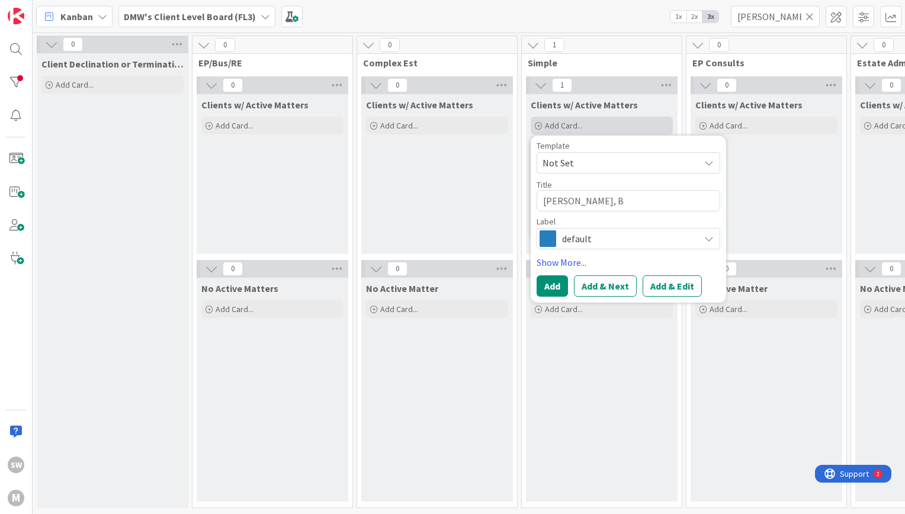
type textarea "x"
type textarea "[PERSON_NAME]"
type textarea "x"
type textarea "[PERSON_NAME], Bar"
type textarea "x"
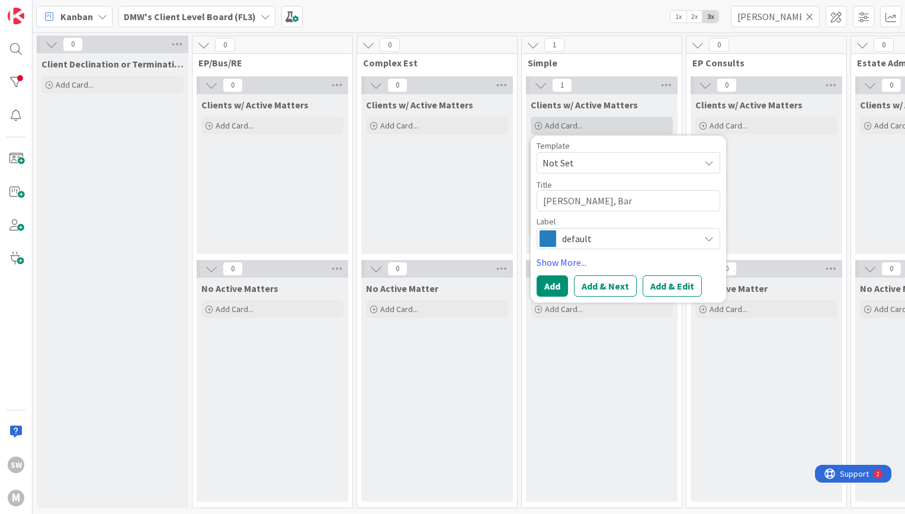
type textarea "[PERSON_NAME], [PERSON_NAME]"
type textarea "x"
type textarea "[PERSON_NAME]"
type textarea "x"
type textarea "[PERSON_NAME]"
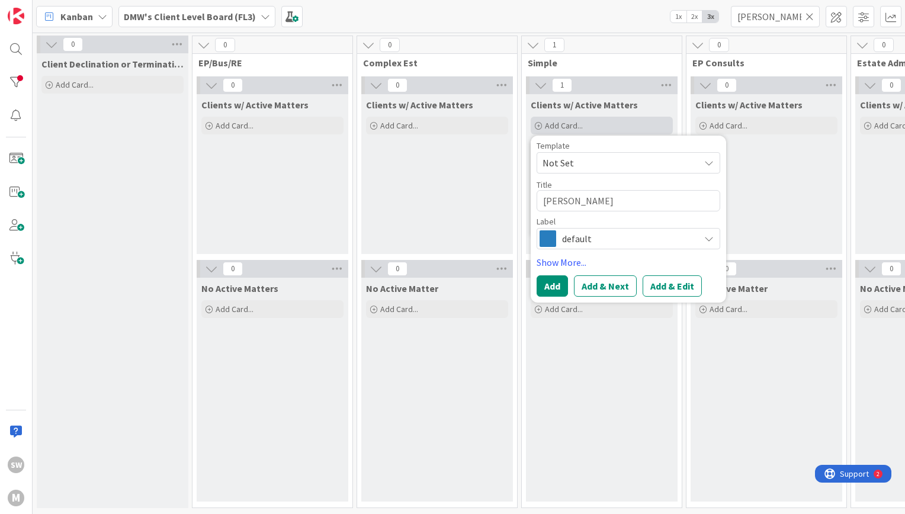
type textarea "x"
type textarea "[PERSON_NAME]"
type textarea "x"
type textarea "[PERSON_NAME] and"
type textarea "x"
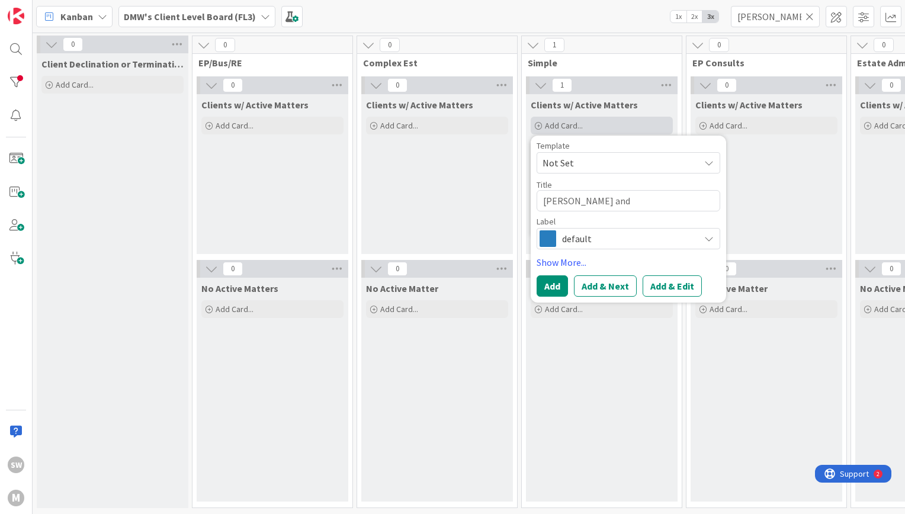
type textarea "[PERSON_NAME] and"
type textarea "x"
type textarea "[PERSON_NAME] and L"
type textarea "x"
type textarea "[PERSON_NAME] and [PERSON_NAME]"
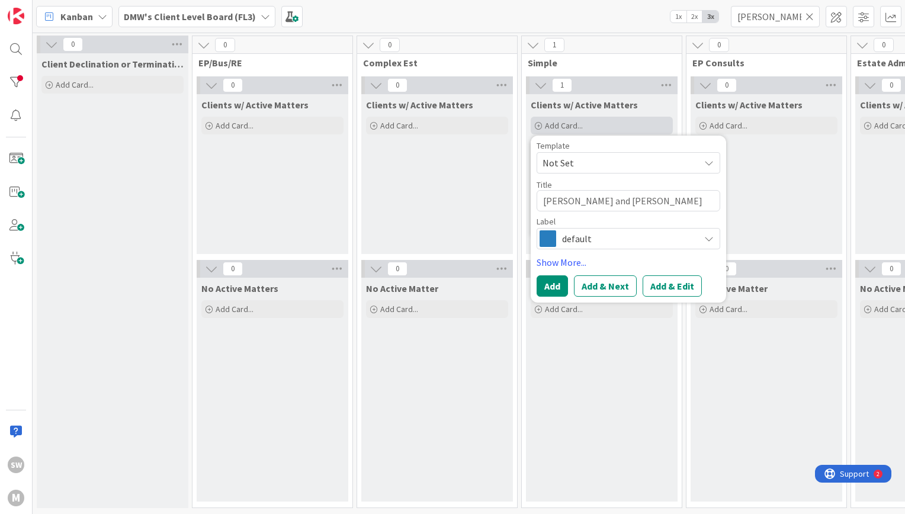
type textarea "x"
type textarea "[PERSON_NAME] and [PERSON_NAME]"
type textarea "x"
type textarea "[PERSON_NAME] and [PERSON_NAME]"
type textarea "x"
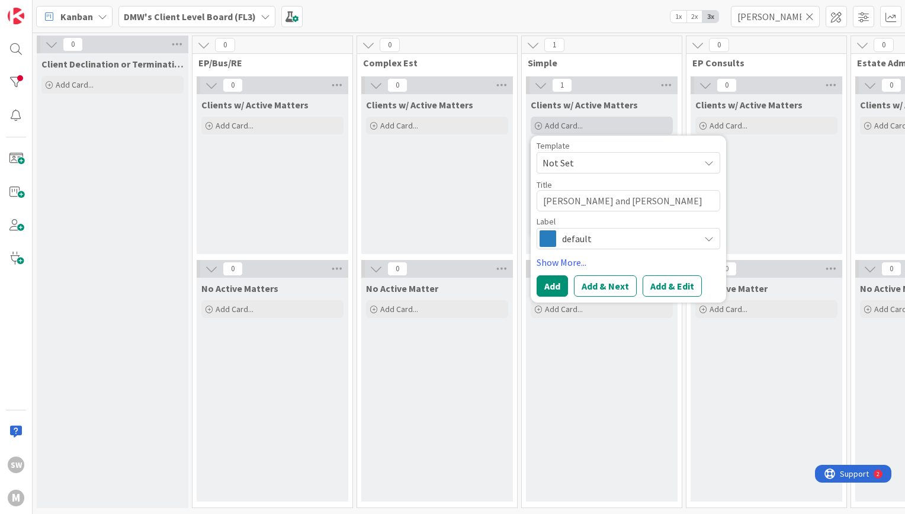
type textarea "[PERSON_NAME] and [PERSON_NAME]"
type textarea "x"
type textarea "[PERSON_NAME] and [PERSON_NAME]"
type textarea "x"
type textarea "[PERSON_NAME] and [PERSON_NAME]"
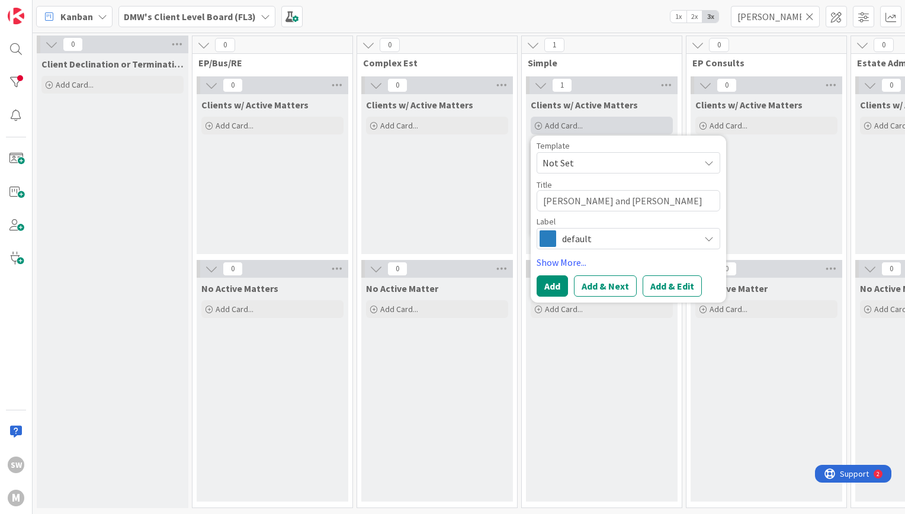
type textarea "x"
type textarea "[PERSON_NAME] and [PERSON_NAME]"
type textarea "x"
type textarea "[PERSON_NAME] and [PERSON_NAME]"
type textarea "x"
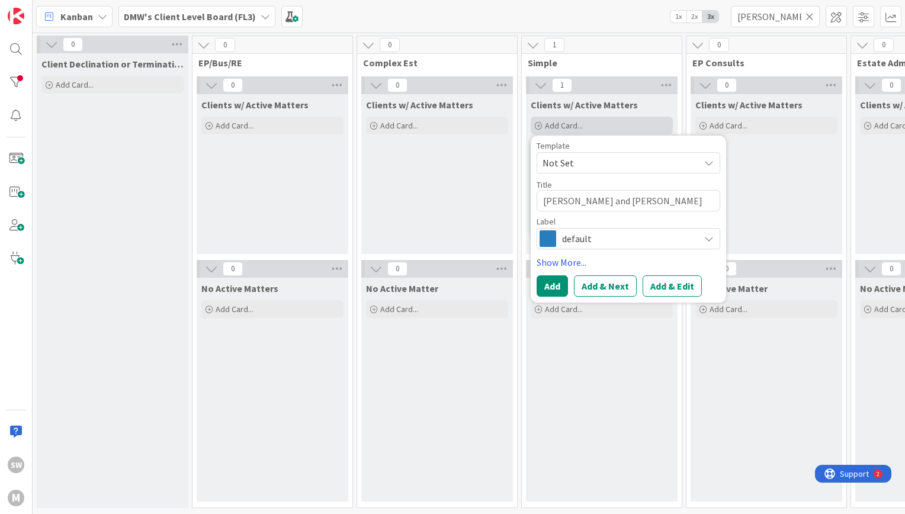
type textarea "[PERSON_NAME] and [PERSON_NAME]"
type textarea "x"
type textarea "[PERSON_NAME] and [PERSON_NAME]"
type textarea "x"
type textarea "[PERSON_NAME] and [PERSON_NAME]"
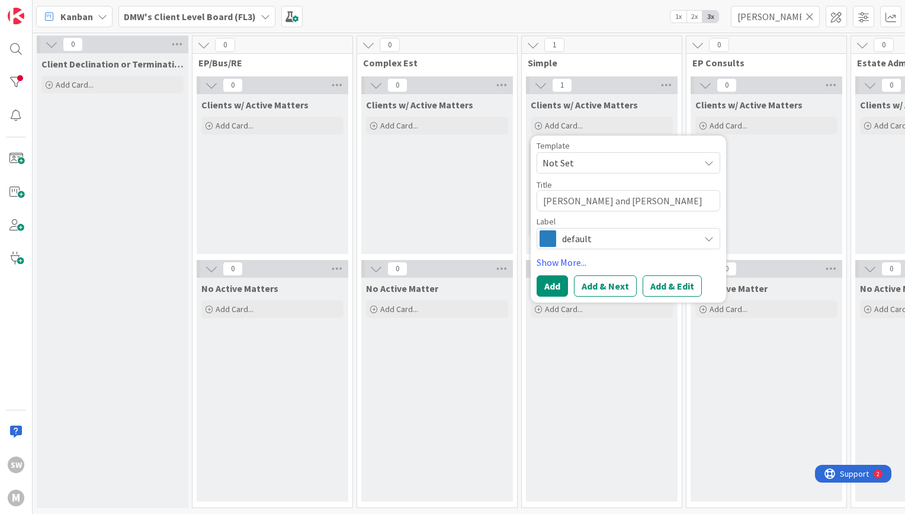
click at [650, 213] on div "Template Not Set Title 30 / 128 [PERSON_NAME] and [PERSON_NAME] Label default" at bounding box center [629, 196] width 184 height 108
click at [680, 205] on textarea "[PERSON_NAME] and [PERSON_NAME]" at bounding box center [629, 200] width 184 height 21
type textarea "x"
type textarea "[PERSON_NAME] and [PERSON_NAME]"
type textarea "x"
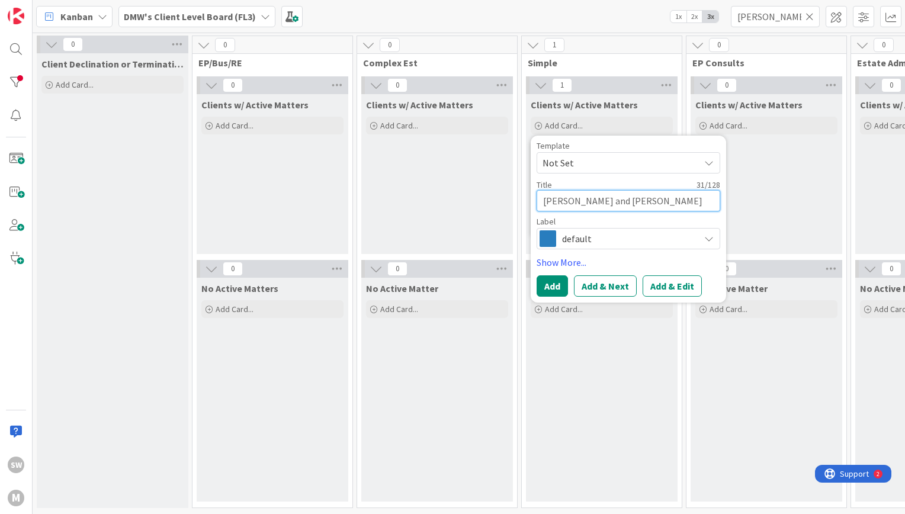
type textarea "[PERSON_NAME] and [PERSON_NAME] |"
type textarea "x"
type textarea "[PERSON_NAME] and [PERSON_NAME] |"
type textarea "x"
type textarea "[PERSON_NAME] and [PERSON_NAME] | E"
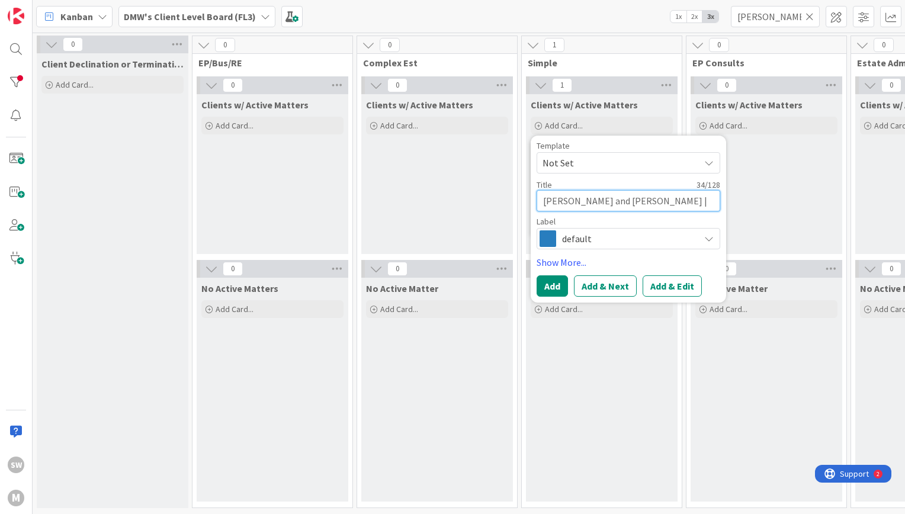
type textarea "x"
type textarea "[PERSON_NAME] and [PERSON_NAME] | Es"
type textarea "x"
type textarea "[PERSON_NAME] and [PERSON_NAME] | Est"
type textarea "x"
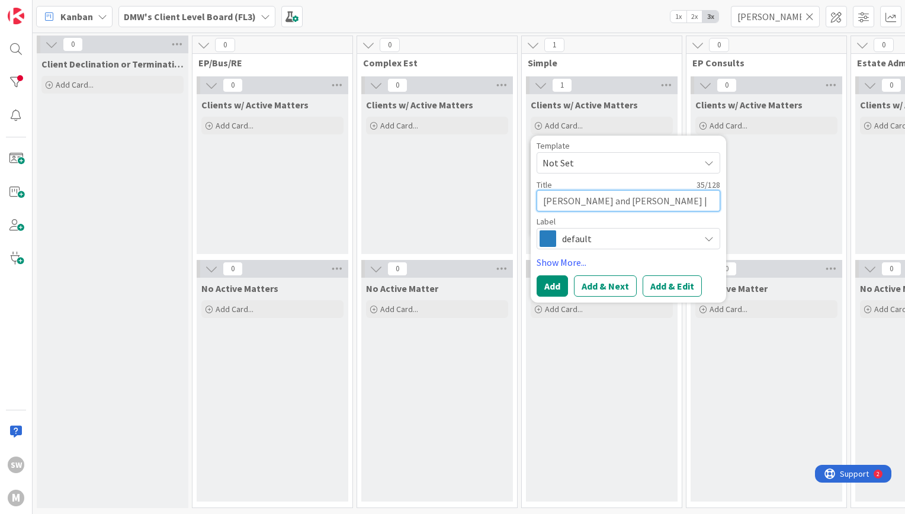
type textarea "[PERSON_NAME] and [PERSON_NAME] | Esta"
type textarea "x"
type textarea "[PERSON_NAME] and [PERSON_NAME] | Estat"
type textarea "x"
type textarea "[PERSON_NAME] and [PERSON_NAME] | Estate"
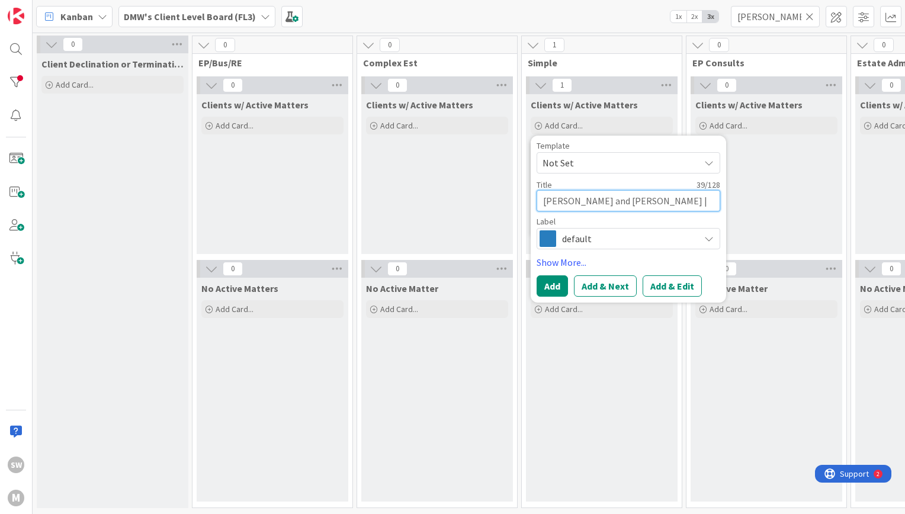
type textarea "x"
type textarea "[PERSON_NAME] and [PERSON_NAME] | Estate"
type textarea "x"
type textarea "[PERSON_NAME] and [PERSON_NAME] | Estate P"
type textarea "x"
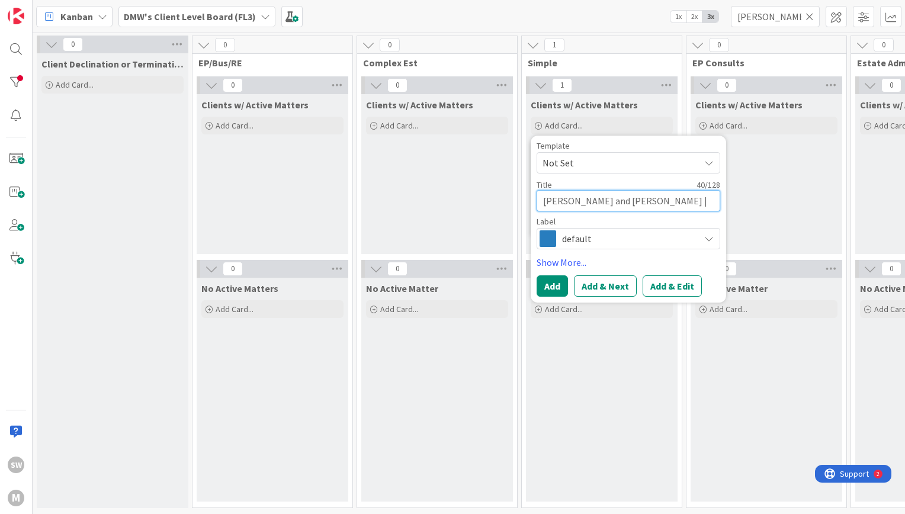
type textarea "[PERSON_NAME] and [PERSON_NAME] | Estate Pl"
type textarea "x"
type textarea "[PERSON_NAME] and [PERSON_NAME] | Estate Plan"
type textarea "x"
type textarea "[PERSON_NAME] and [PERSON_NAME] | Estate Plann"
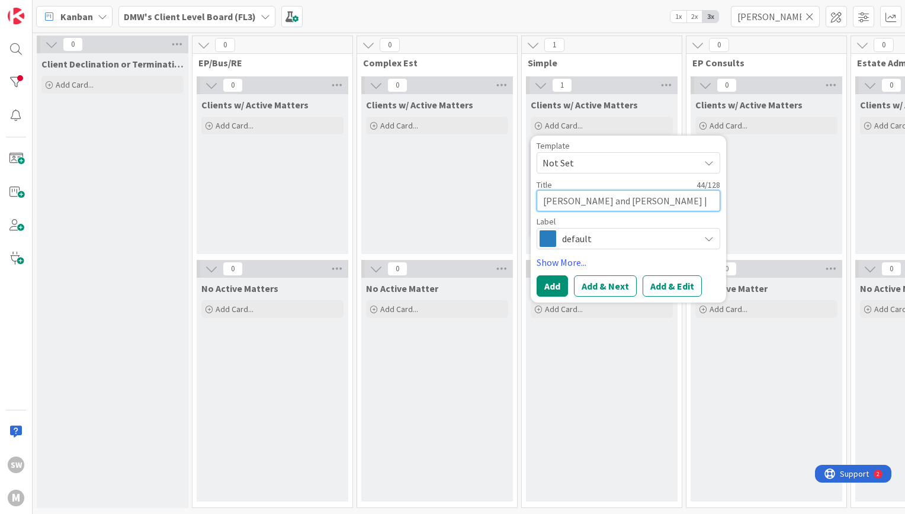
type textarea "x"
type textarea "[PERSON_NAME] and [PERSON_NAME] | Estate Planni"
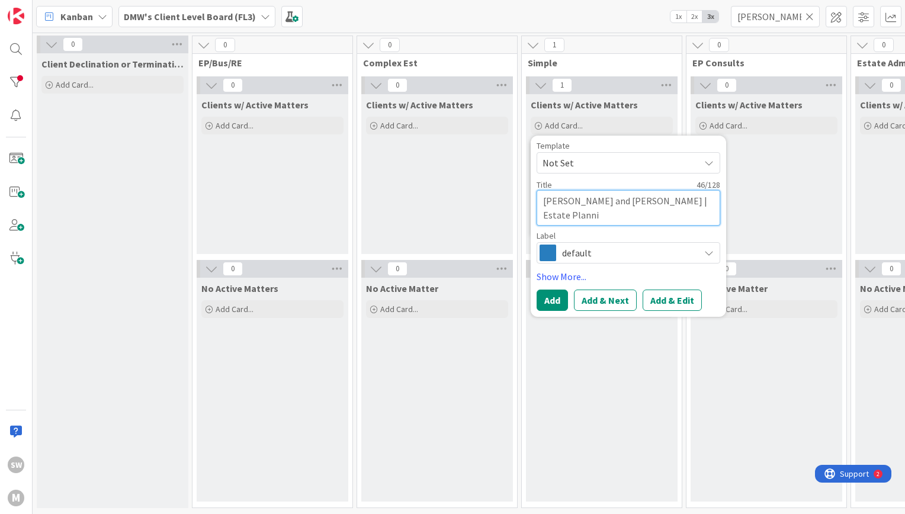
type textarea "x"
type textarea "[PERSON_NAME] and [PERSON_NAME] | Estate Planning"
type textarea "x"
type textarea "[PERSON_NAME] and [PERSON_NAME] | Estate Planning"
type textarea "x"
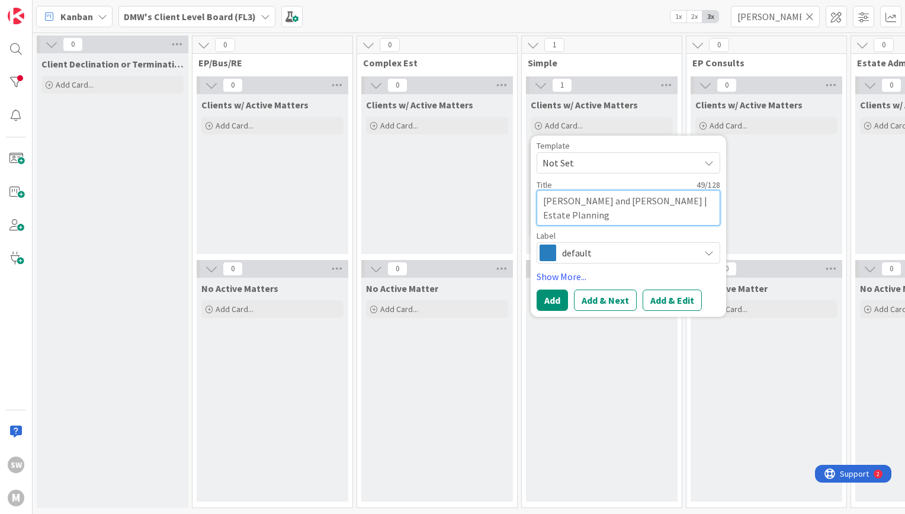
type textarea "[PERSON_NAME] and [PERSON_NAME] | Estate Planning"
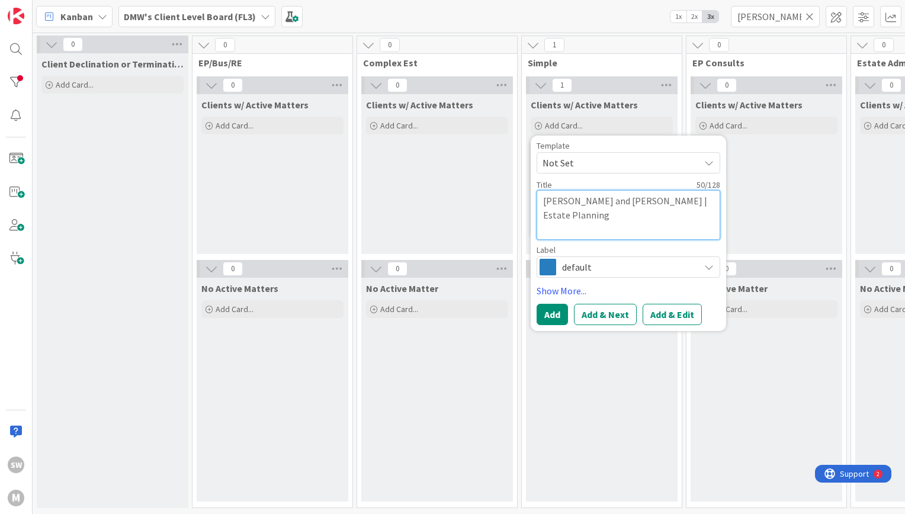
type textarea "x"
type textarea "[PERSON_NAME] and [PERSON_NAME] | Estate Planning"
type textarea "x"
type textarea "[PERSON_NAME] and [PERSON_NAME] | Estate Planning"
type textarea "x"
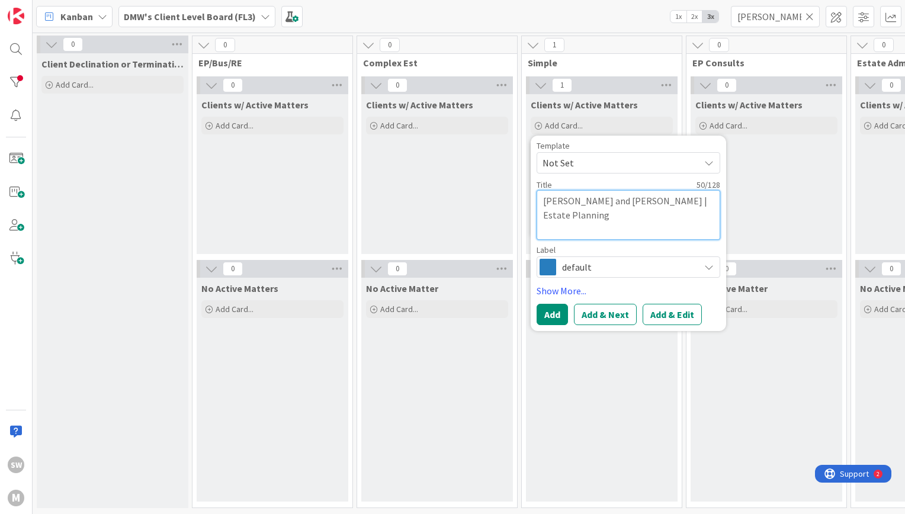
type textarea "[PERSON_NAME] and [PERSON_NAME] | Estate Planning"
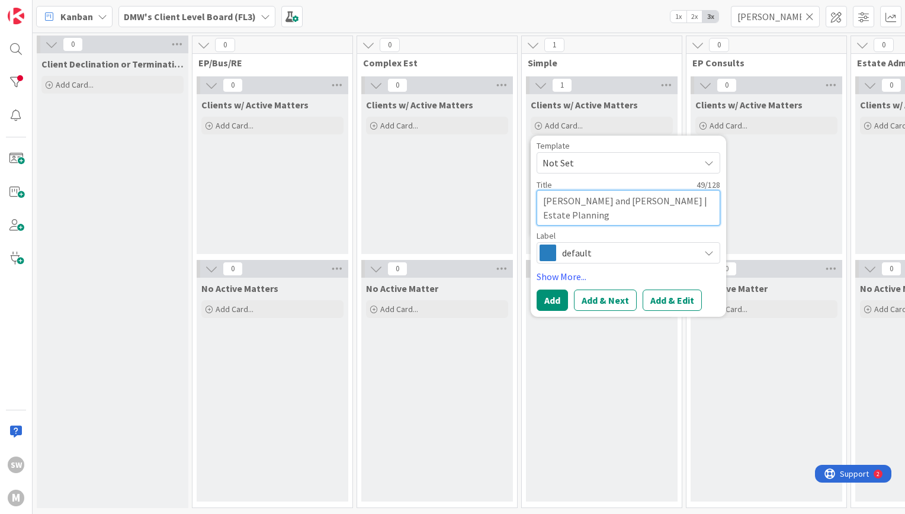
type textarea "x"
type textarea "[PERSON_NAME] and [PERSON_NAME] | Estate Planning |"
type textarea "x"
type textarea "[PERSON_NAME] and [PERSON_NAME] | Estate Planning |"
click at [554, 271] on link "Show More..." at bounding box center [629, 276] width 184 height 14
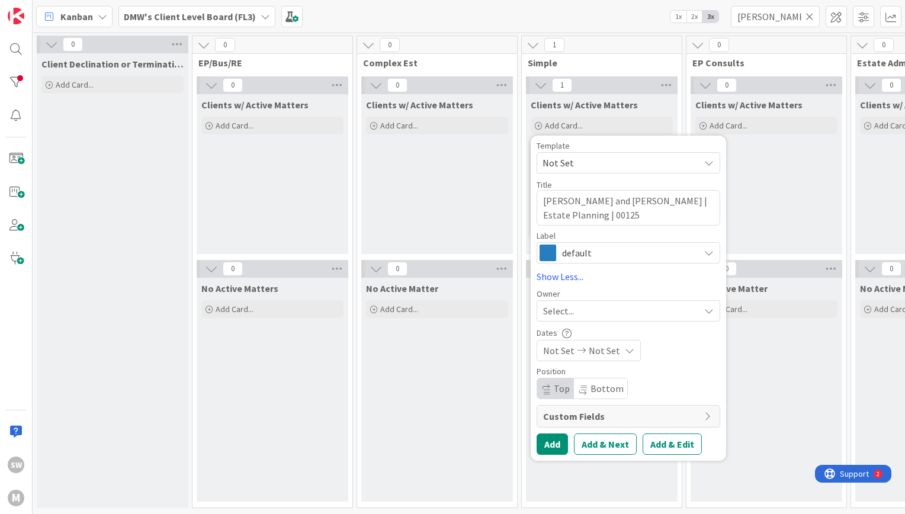
click at [611, 305] on div "Select..." at bounding box center [621, 311] width 156 height 14
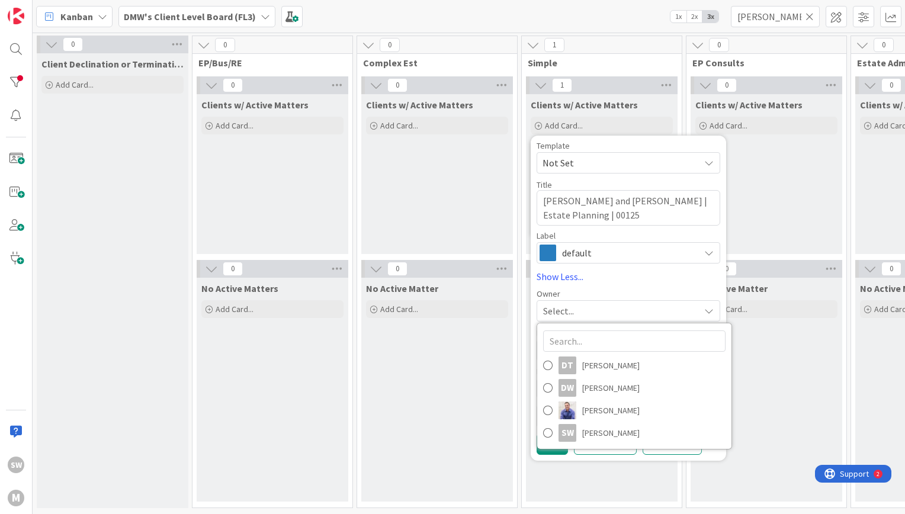
click at [611, 305] on div "Select..." at bounding box center [621, 311] width 156 height 14
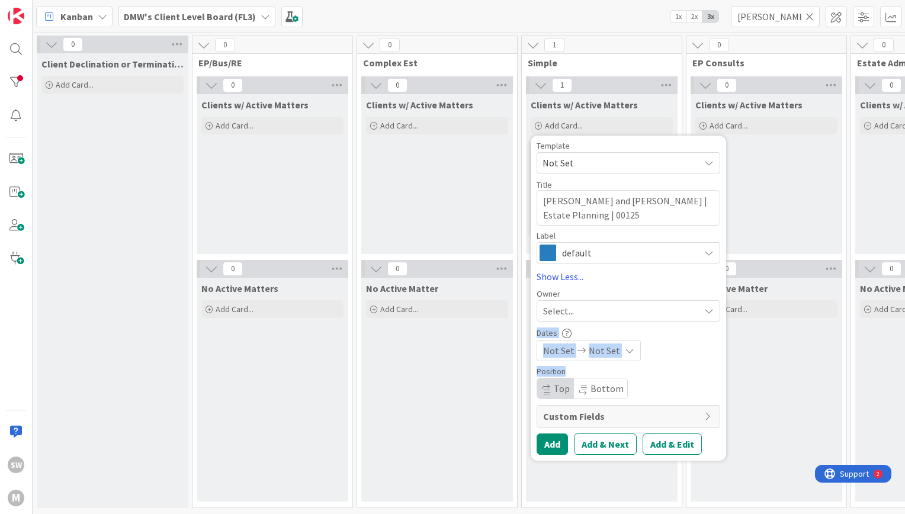
drag, startPoint x: 611, startPoint y: 305, endPoint x: 661, endPoint y: 382, distance: 92.0
click at [661, 382] on div "Template Not Set Title 56 / 128 [PERSON_NAME] and [PERSON_NAME] | Estate Planni…" at bounding box center [629, 298] width 184 height 313
click at [561, 442] on button "Add" at bounding box center [552, 443] width 31 height 21
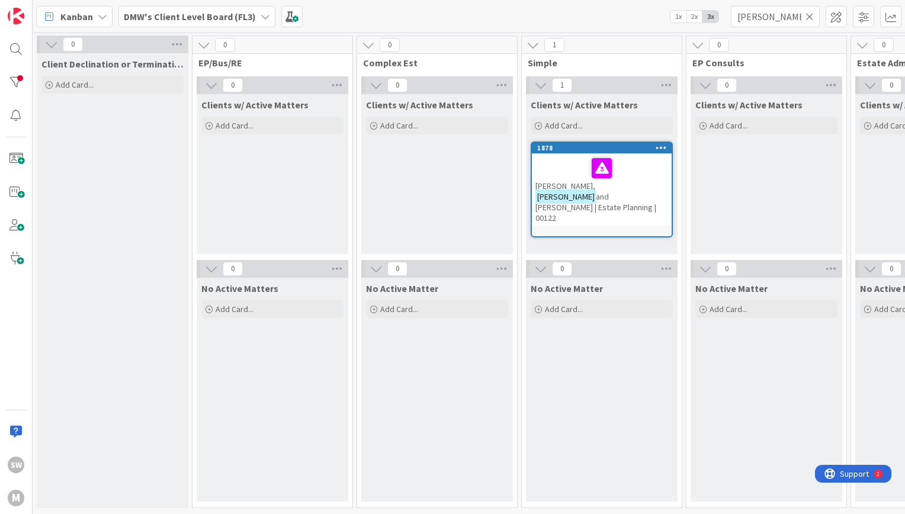
click at [640, 191] on span "and [PERSON_NAME] | Estate Planning | 00122" at bounding box center [595, 207] width 121 height 32
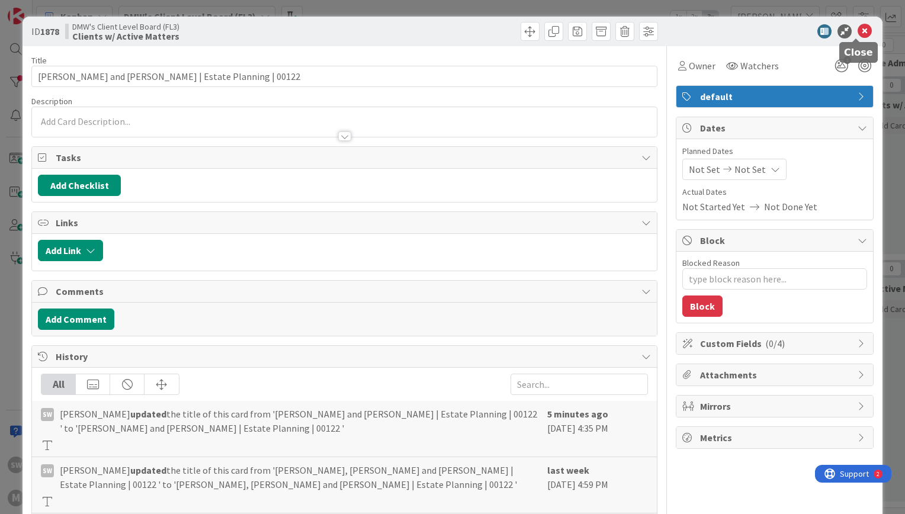
click at [857, 31] on icon at bounding box center [864, 31] width 14 height 14
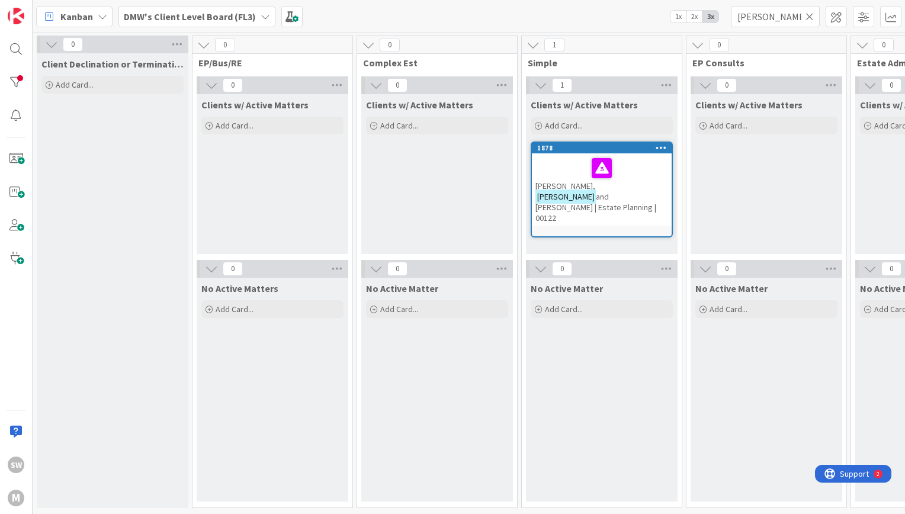
click at [248, 17] on b "DMW's Client Level Board (FL3)" at bounding box center [190, 17] width 132 height 12
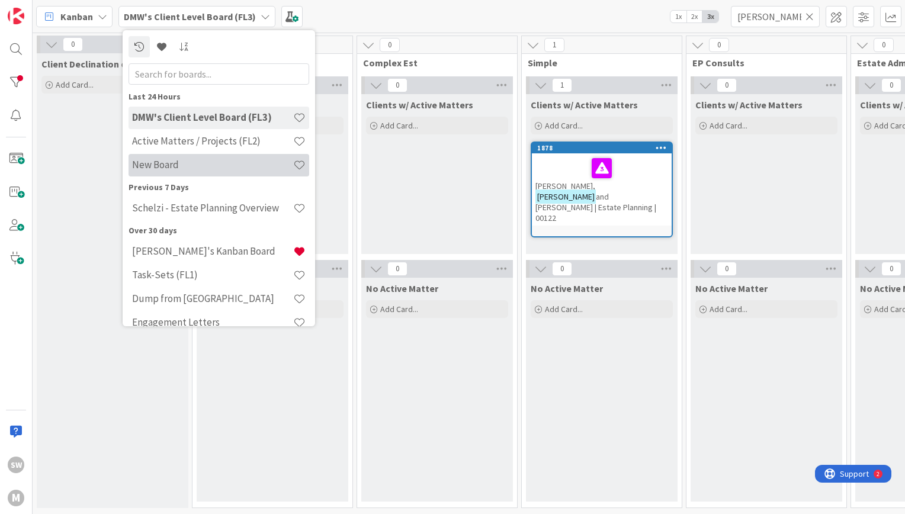
click at [249, 158] on div "New Board" at bounding box center [219, 165] width 181 height 23
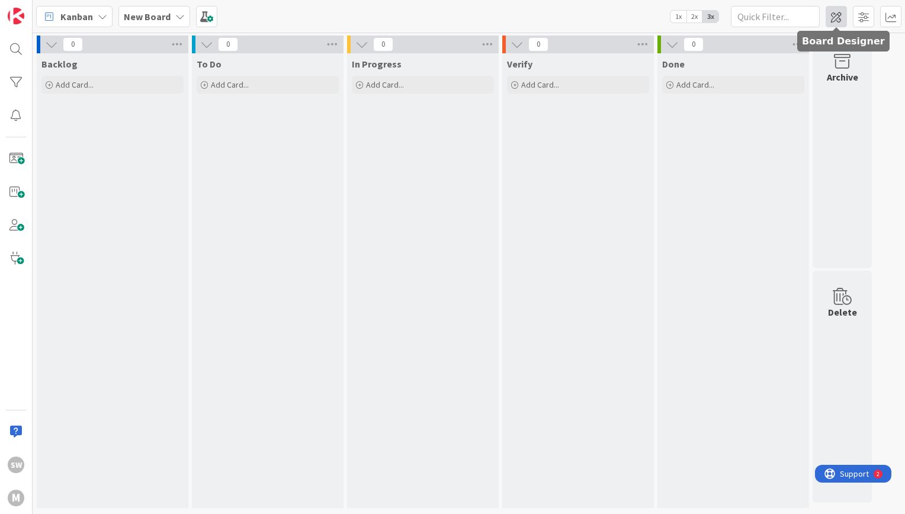
click at [834, 18] on span at bounding box center [836, 16] width 21 height 21
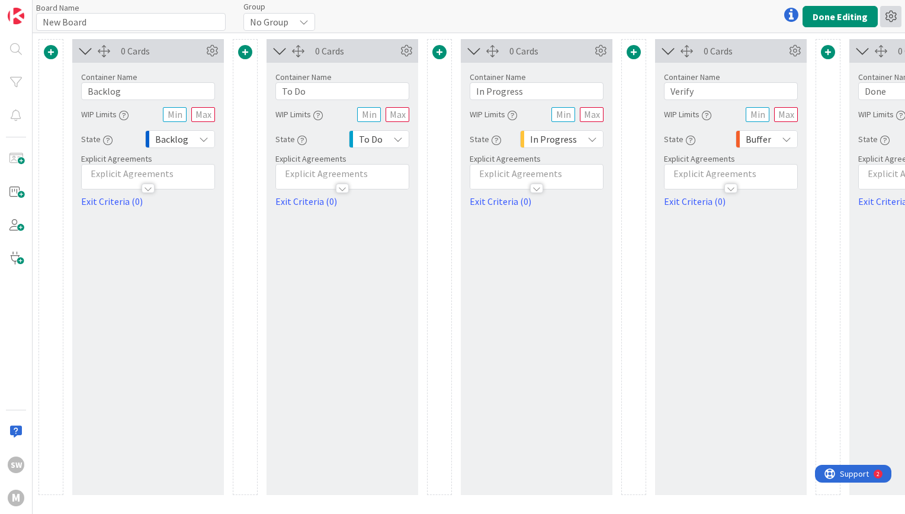
click at [889, 19] on icon at bounding box center [890, 16] width 21 height 21
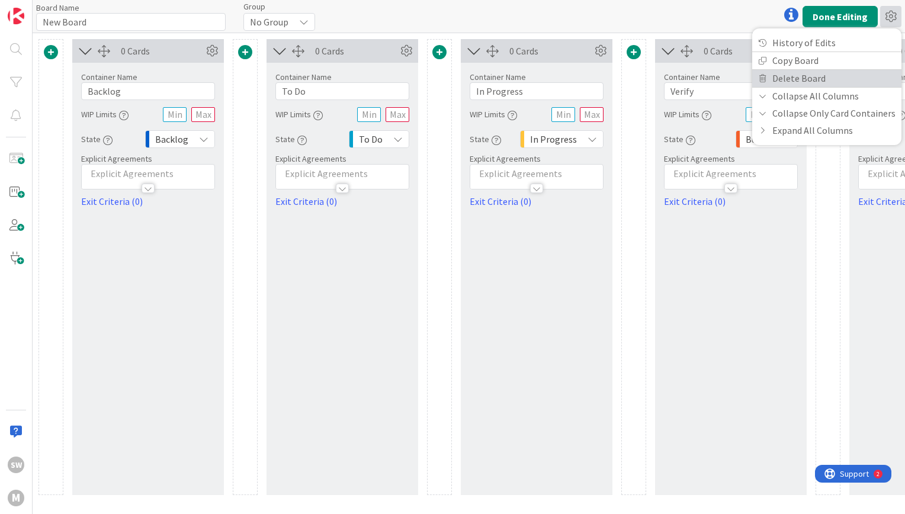
click at [843, 76] on link "Delete Board" at bounding box center [826, 78] width 149 height 17
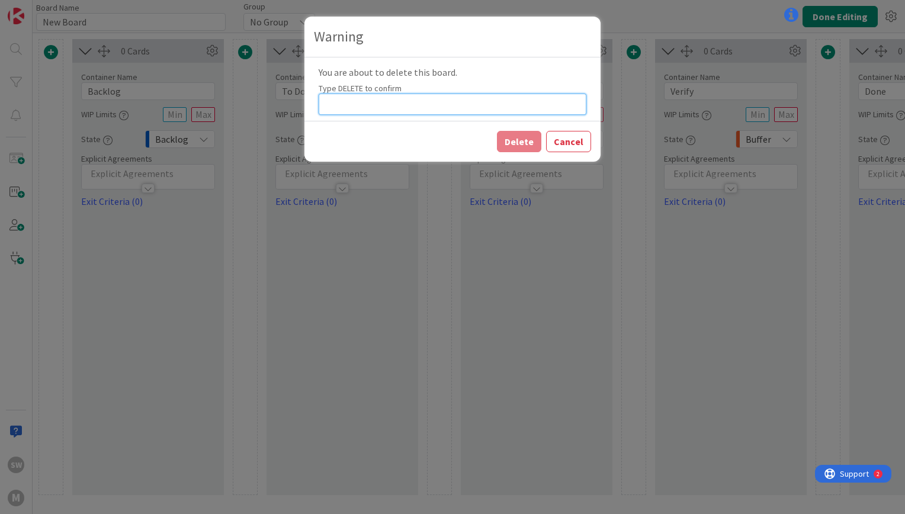
click at [473, 108] on input at bounding box center [453, 104] width 268 height 21
click at [511, 145] on button "Delete" at bounding box center [519, 141] width 44 height 21
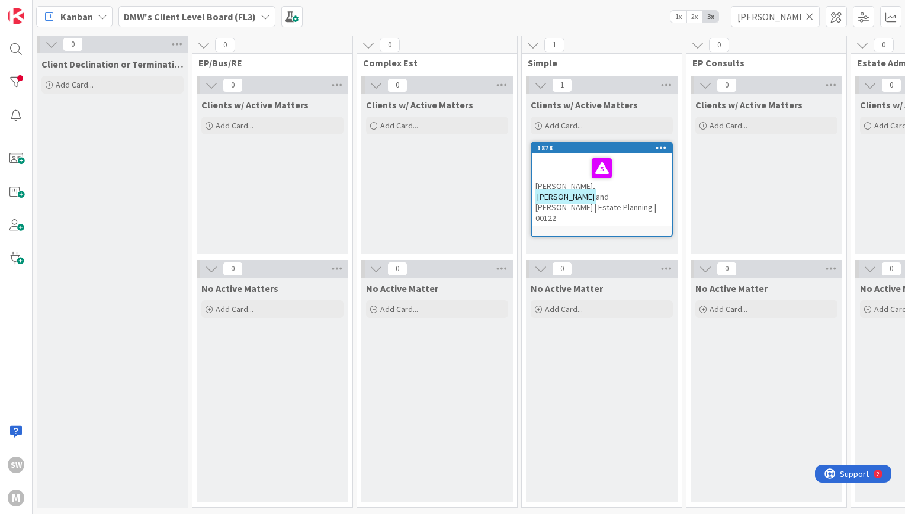
click at [245, 15] on b "DMW's Client Level Board (FL3)" at bounding box center [190, 17] width 132 height 12
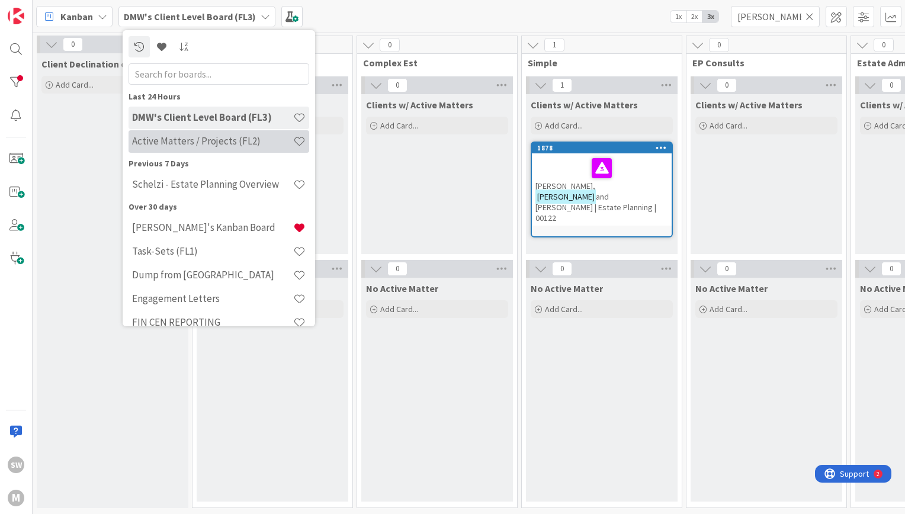
click at [239, 151] on div "Active Matters / Projects (FL2)" at bounding box center [219, 141] width 181 height 23
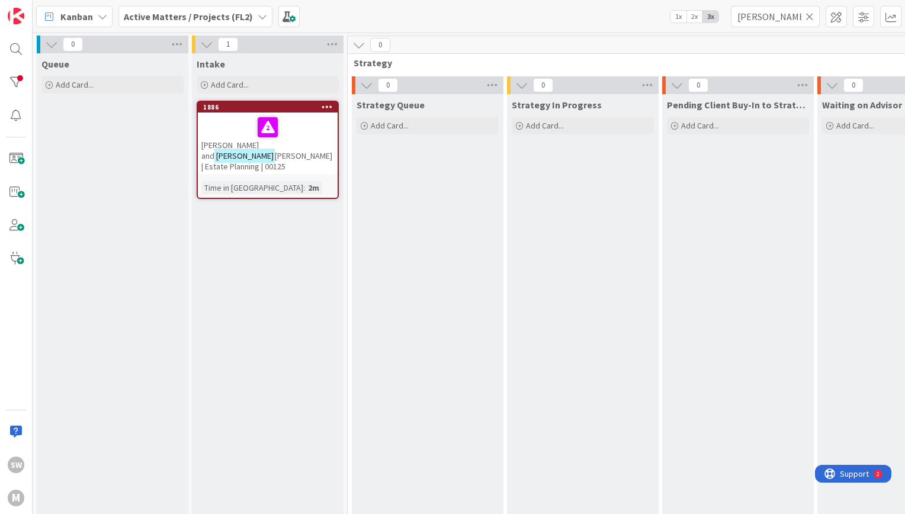
click at [253, 134] on div at bounding box center [267, 127] width 133 height 25
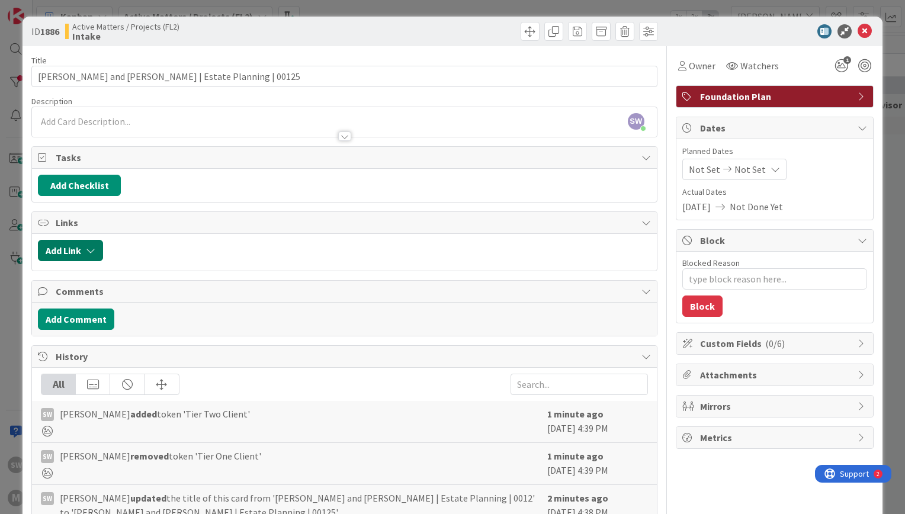
click at [83, 251] on button "Add Link" at bounding box center [70, 250] width 65 height 21
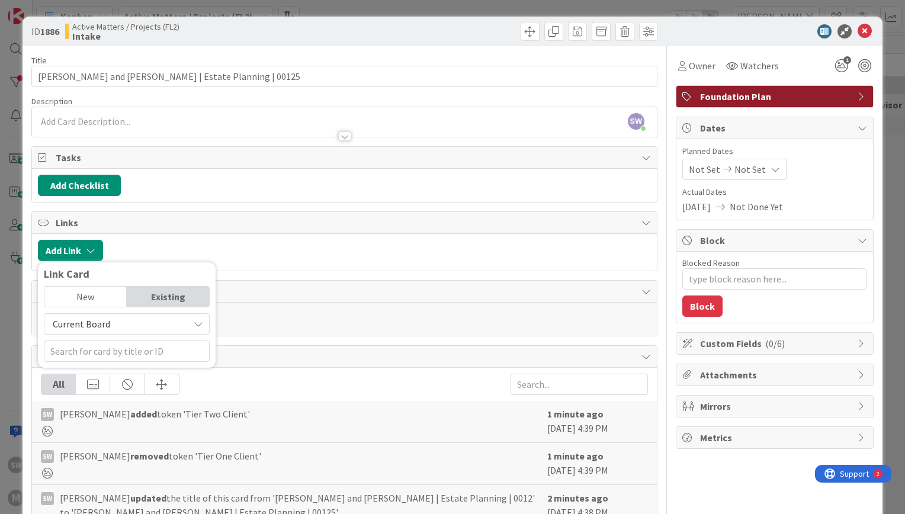
click at [117, 326] on span "Current Board" at bounding box center [116, 324] width 133 height 17
click at [118, 367] on span "All Boards" at bounding box center [132, 373] width 165 height 18
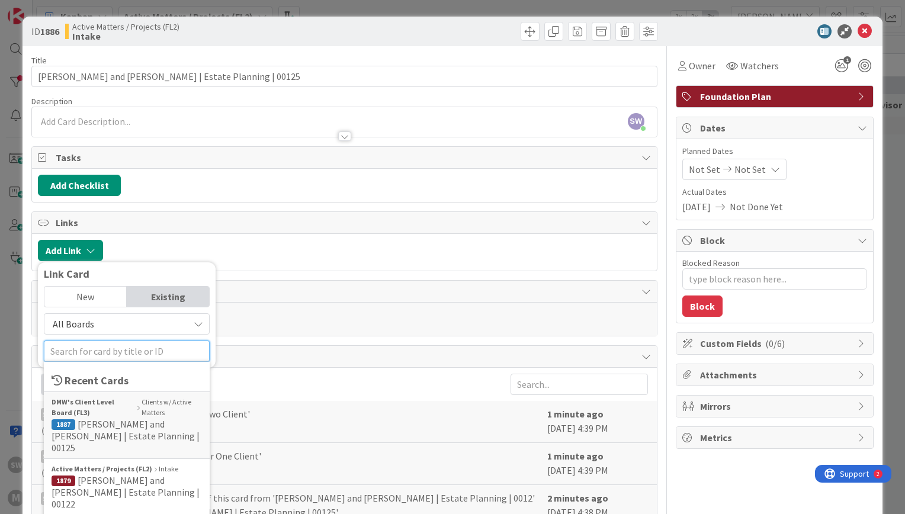
click at [121, 351] on input "text" at bounding box center [127, 351] width 166 height 21
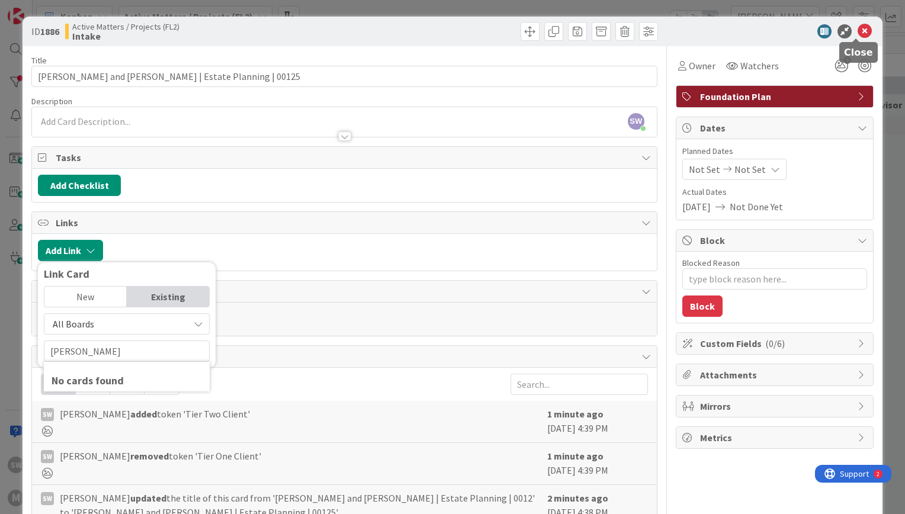
click at [857, 27] on icon at bounding box center [864, 31] width 14 height 14
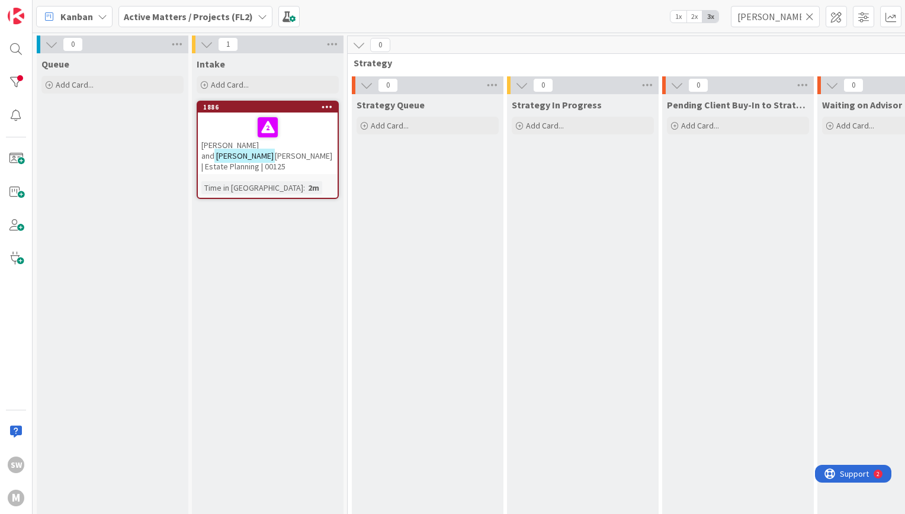
click at [220, 21] on b "Active Matters / Projects (FL2)" at bounding box center [188, 17] width 129 height 12
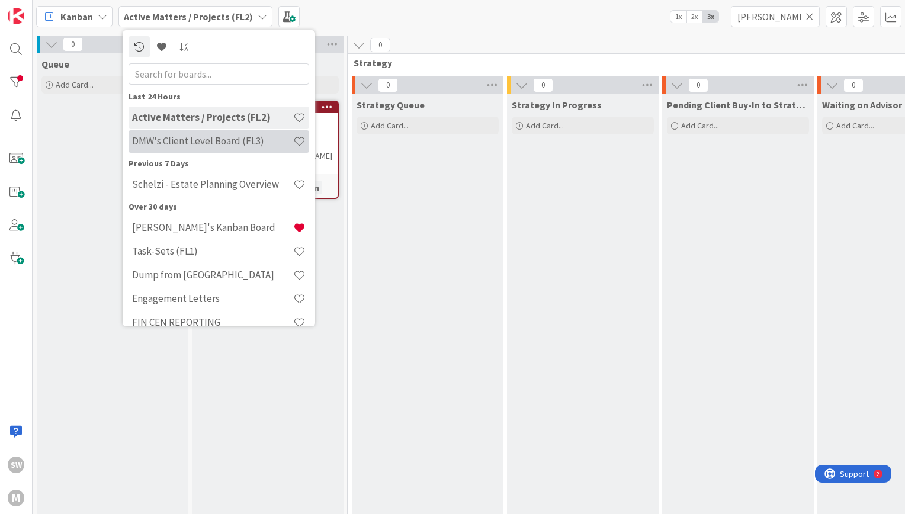
click at [201, 142] on h4 "DMW's Client Level Board (FL3)" at bounding box center [212, 141] width 161 height 12
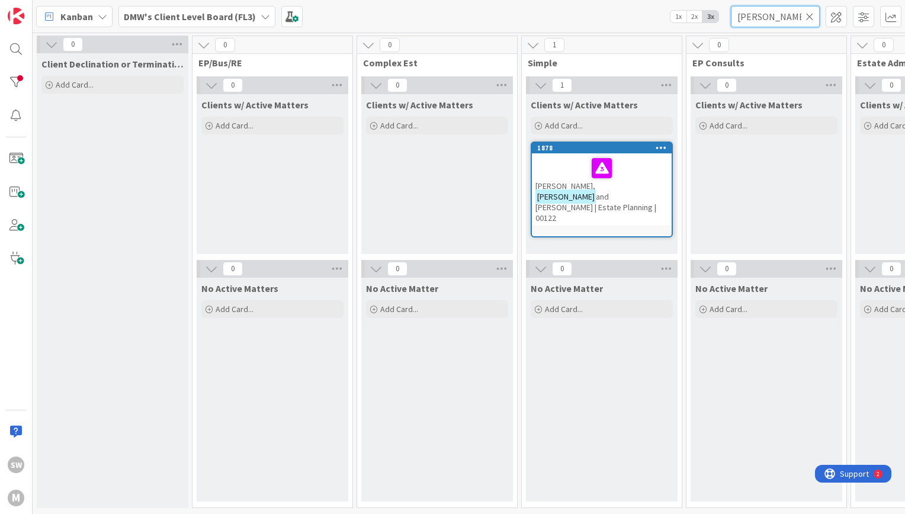
drag, startPoint x: 782, startPoint y: 18, endPoint x: 653, endPoint y: 9, distance: 129.4
click at [653, 9] on div "Kanban DMW's Client Level Board (FL3) 1x 2x 3x [PERSON_NAME]" at bounding box center [469, 16] width 872 height 33
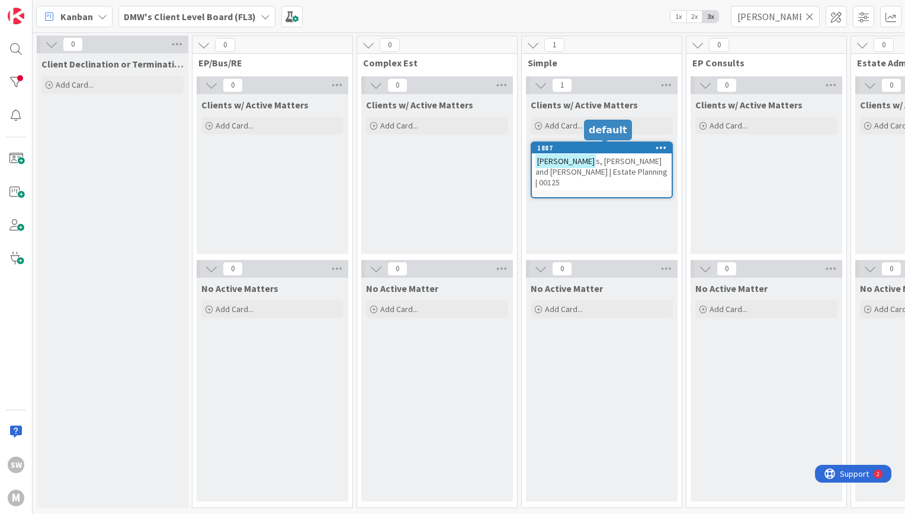
click at [577, 169] on span "s, [PERSON_NAME] and [PERSON_NAME] | Estate Planning | 00125" at bounding box center [601, 172] width 132 height 32
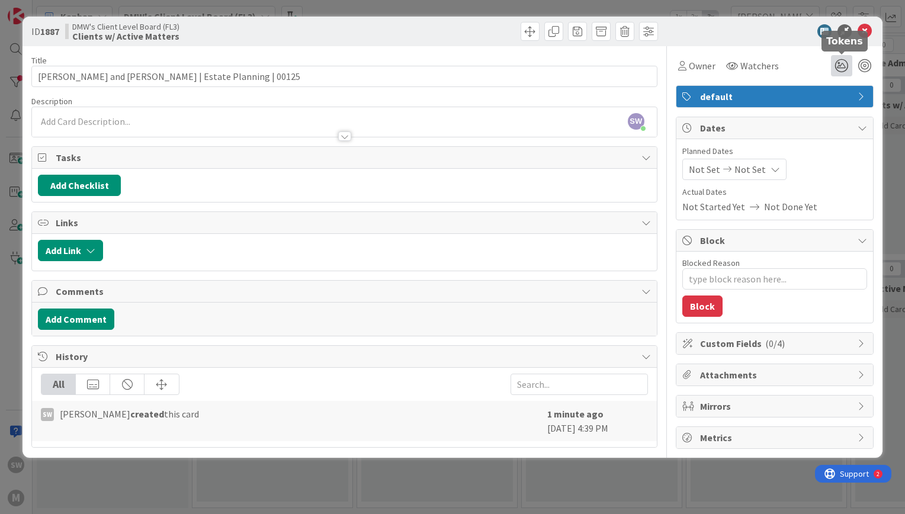
click at [845, 63] on icon at bounding box center [841, 65] width 21 height 21
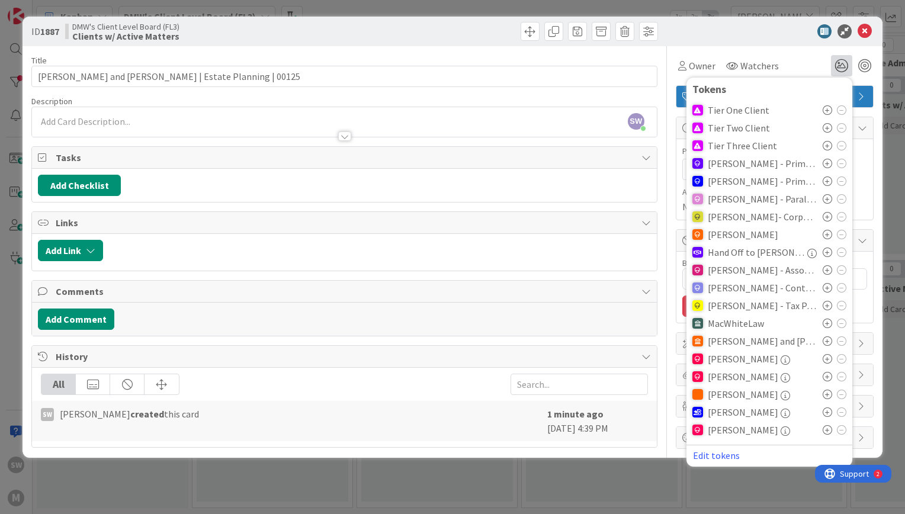
click at [824, 128] on icon at bounding box center [827, 127] width 9 height 9
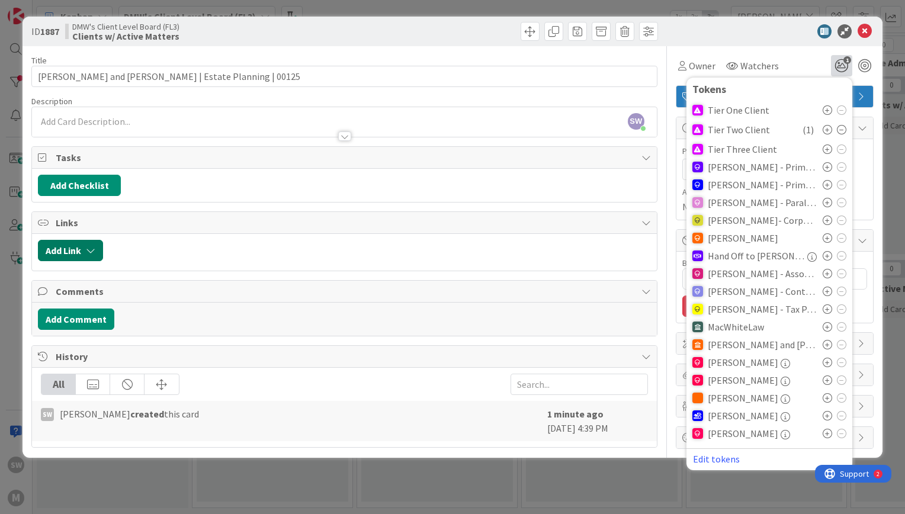
click at [50, 245] on button "Add Link" at bounding box center [70, 250] width 65 height 21
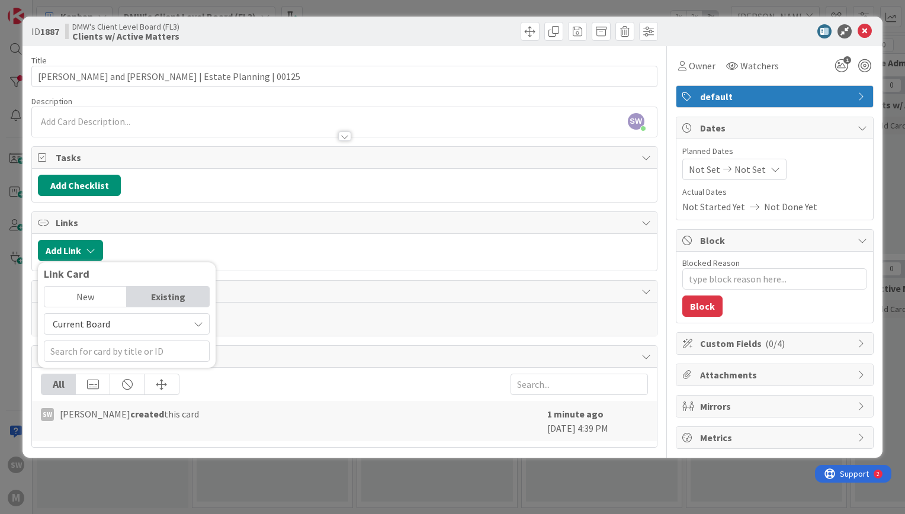
click at [98, 328] on span "Current Board" at bounding box center [81, 324] width 57 height 12
click at [107, 377] on span "All Boards" at bounding box center [132, 373] width 165 height 18
click at [108, 350] on input "text" at bounding box center [127, 351] width 166 height 21
click at [359, 341] on div "Title 56 / 128 [PERSON_NAME] and [PERSON_NAME] | Estate Planning | 00125 Descri…" at bounding box center [344, 247] width 626 height 403
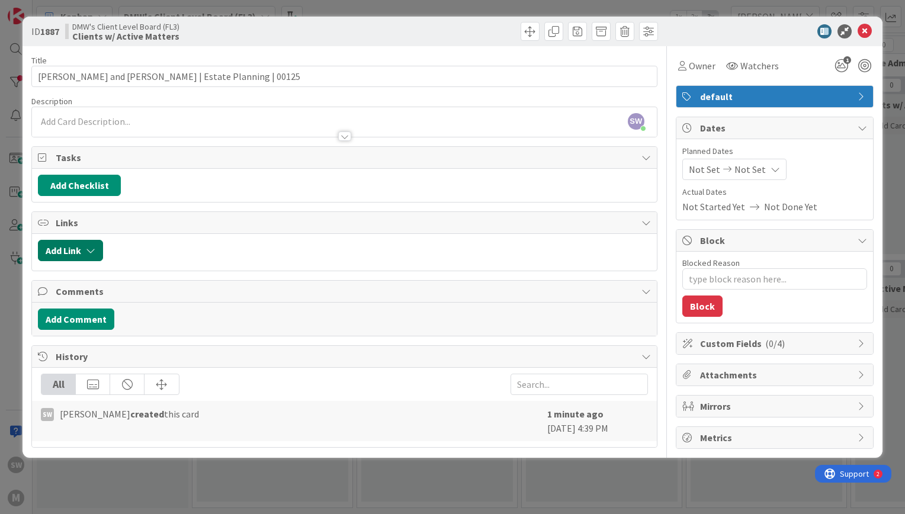
click at [72, 243] on button "Add Link" at bounding box center [70, 250] width 65 height 21
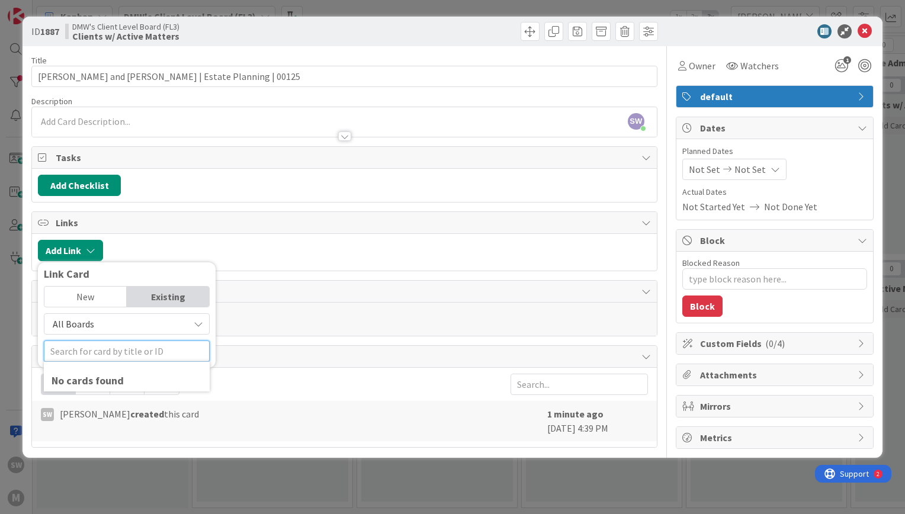
click at [105, 350] on input "text" at bounding box center [127, 351] width 166 height 21
click at [98, 314] on div "All Boards" at bounding box center [127, 323] width 166 height 21
click at [101, 378] on span "All Boards" at bounding box center [132, 373] width 165 height 18
click at [88, 358] on input "text" at bounding box center [127, 351] width 166 height 21
click at [304, 297] on span "Comments" at bounding box center [346, 291] width 580 height 14
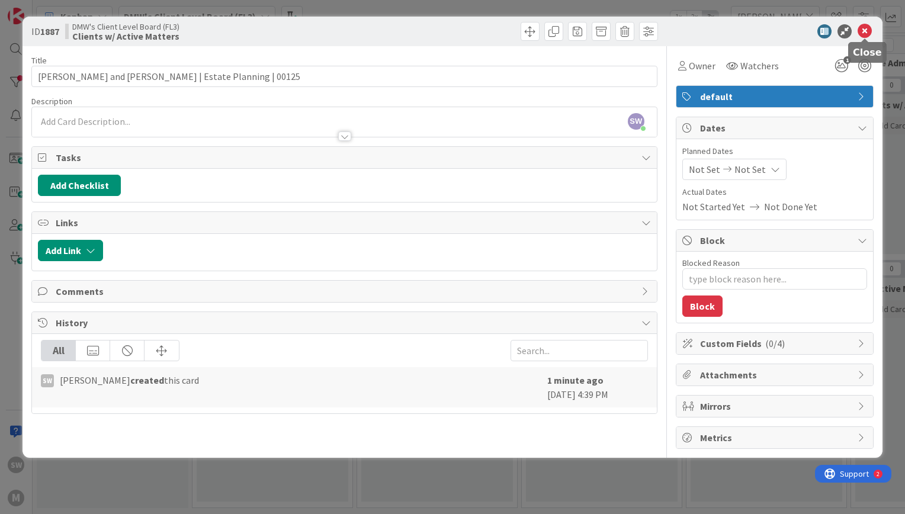
click at [866, 26] on icon at bounding box center [864, 31] width 14 height 14
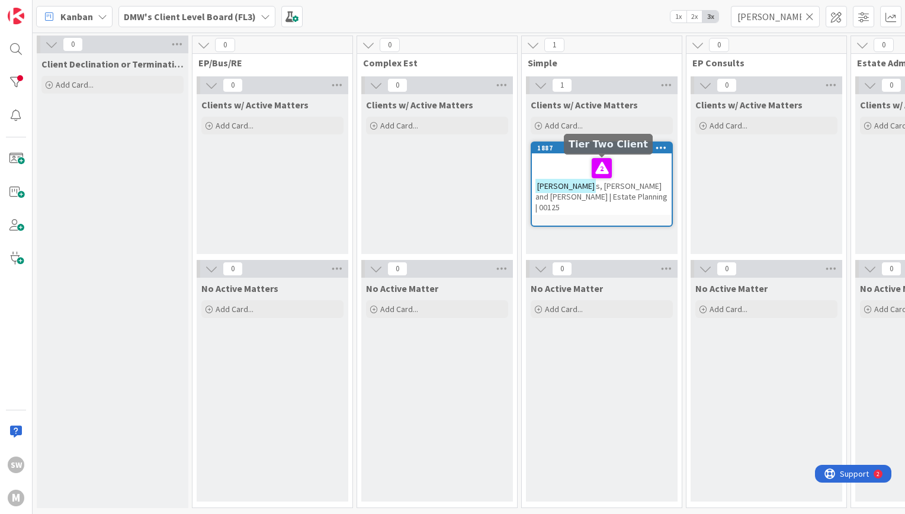
click at [613, 168] on div at bounding box center [601, 168] width 133 height 25
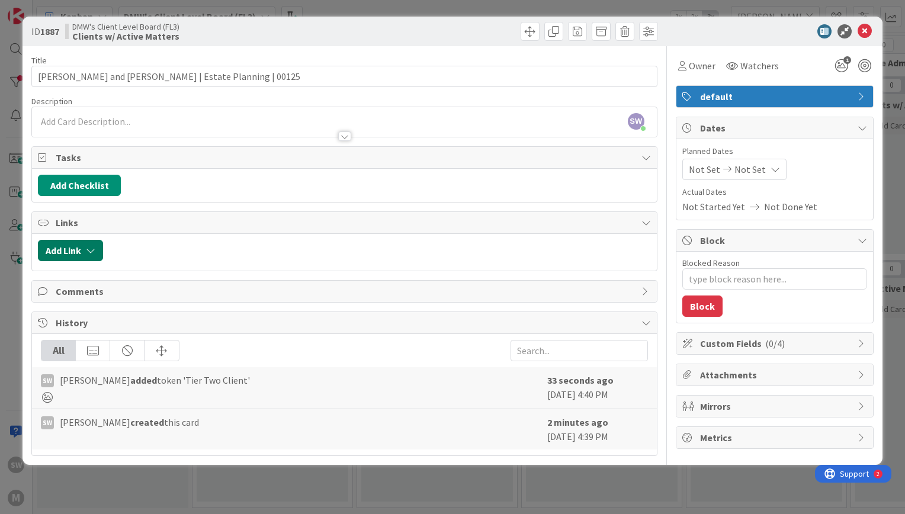
click at [83, 249] on button "Add Link" at bounding box center [70, 250] width 65 height 21
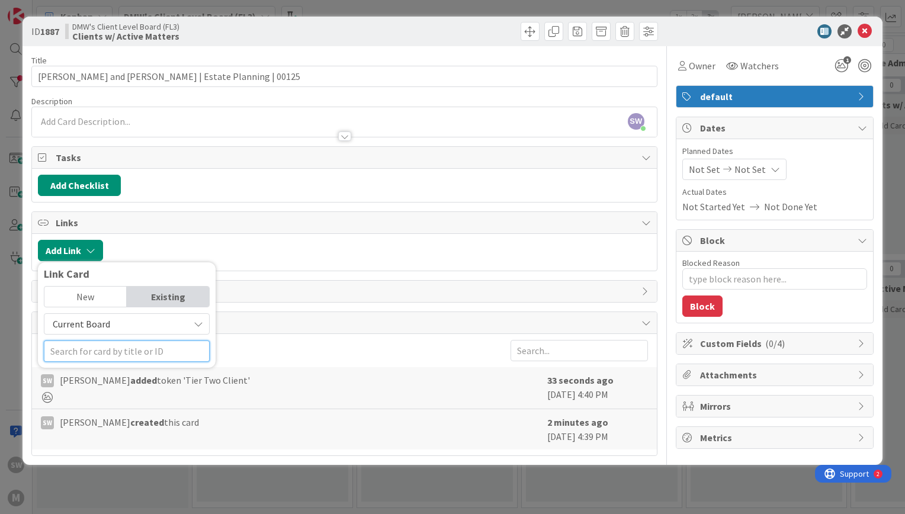
click at [117, 352] on input "text" at bounding box center [127, 351] width 166 height 21
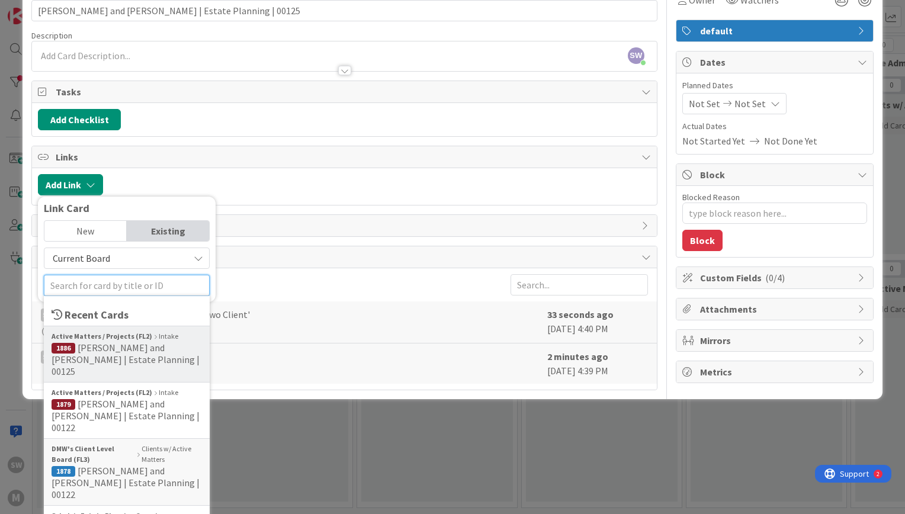
scroll to position [66, 0]
click at [882, 64] on div "ID 1887 DMW's Client Level Board (FL3) Clients w/ Active Matters Title 56 / 128…" at bounding box center [452, 257] width 905 height 514
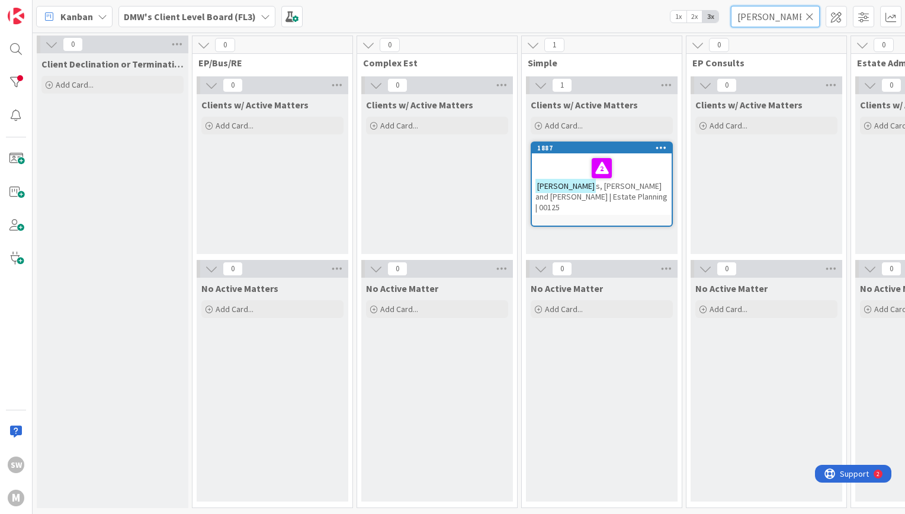
click at [768, 15] on input "[PERSON_NAME]" at bounding box center [775, 16] width 89 height 21
click at [770, 17] on input "[PERSON_NAME]" at bounding box center [775, 16] width 89 height 21
click at [512, 18] on div "Kanban DMW's Client Level Board (FL3) 1x 2x 3x [PERSON_NAME]" at bounding box center [469, 16] width 872 height 33
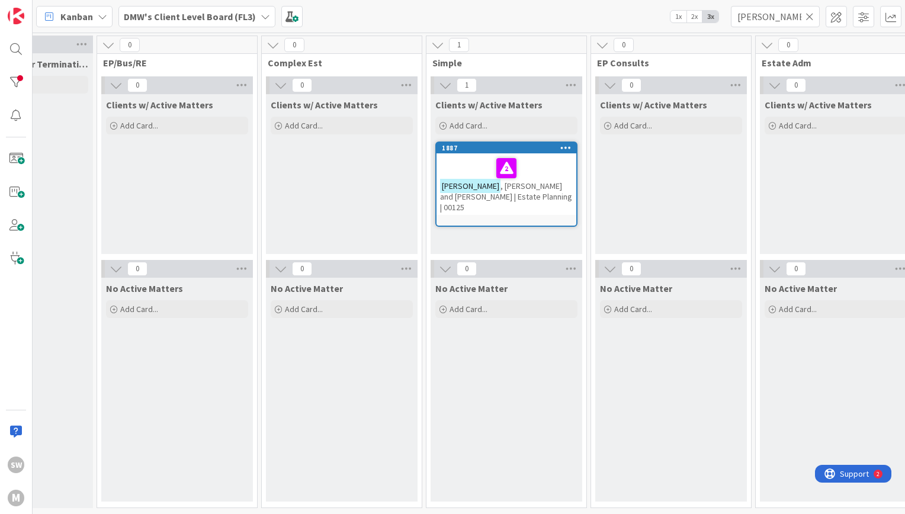
scroll to position [0, 101]
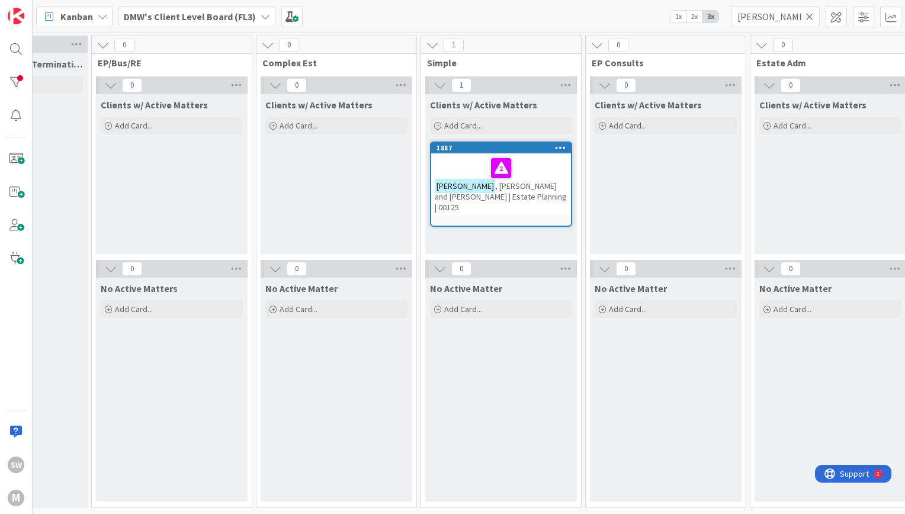
click at [226, 8] on div "DMW's Client Level Board (FL3)" at bounding box center [196, 16] width 157 height 21
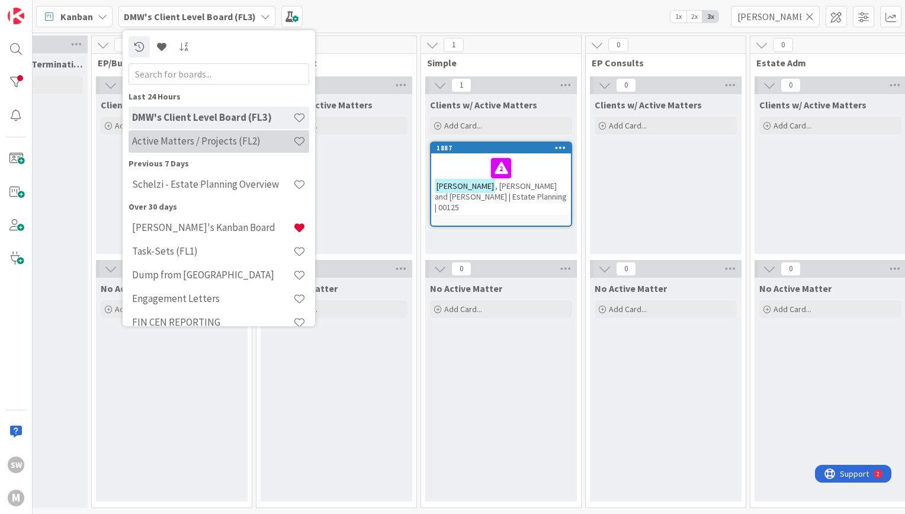
click at [222, 142] on h4 "Active Matters / Projects (FL2)" at bounding box center [212, 141] width 161 height 12
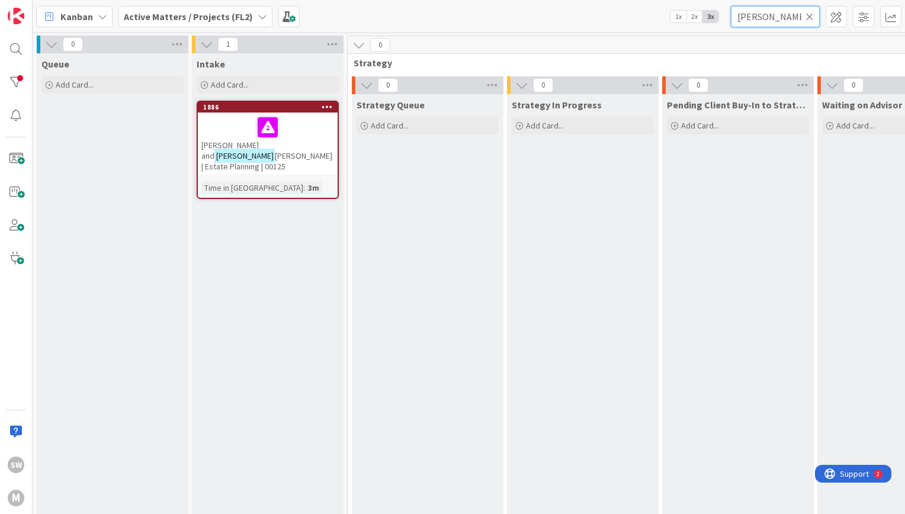
drag, startPoint x: 778, startPoint y: 17, endPoint x: 705, endPoint y: 11, distance: 73.7
click at [705, 11] on div "Kanban Active Matters / Projects (FL2) 1x 2x 3x [PERSON_NAME]" at bounding box center [469, 16] width 872 height 33
click at [288, 140] on span ", [PERSON_NAME] and [PERSON_NAME] | Estate Planning | 00125" at bounding box center [267, 156] width 132 height 32
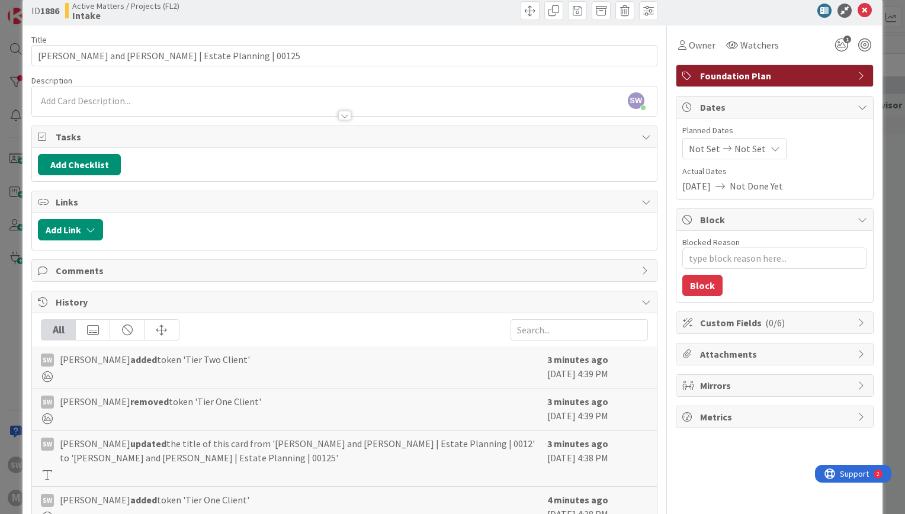
scroll to position [25, 0]
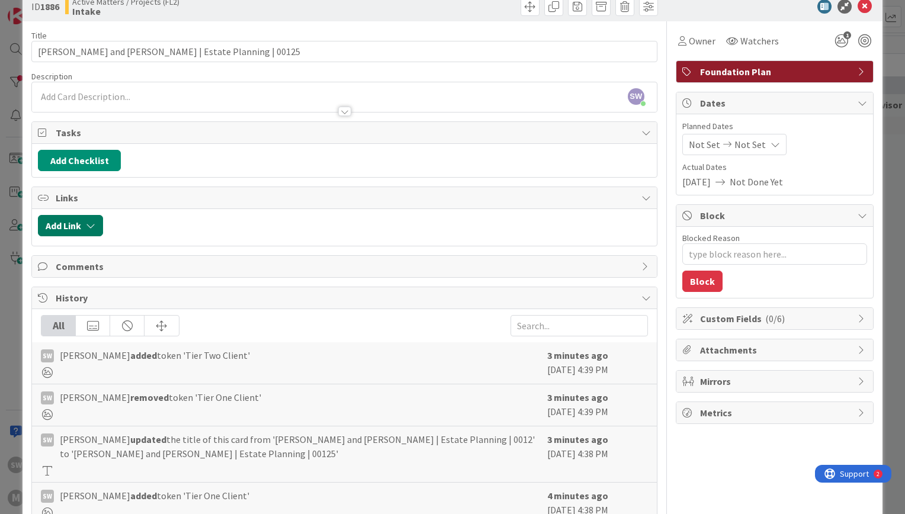
click at [90, 226] on icon "button" at bounding box center [90, 225] width 9 height 9
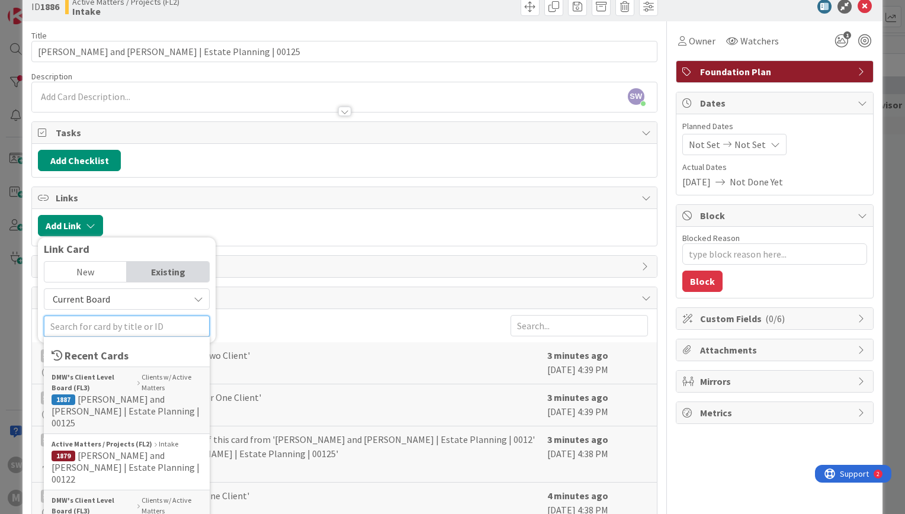
click at [102, 326] on input "text" at bounding box center [127, 326] width 166 height 21
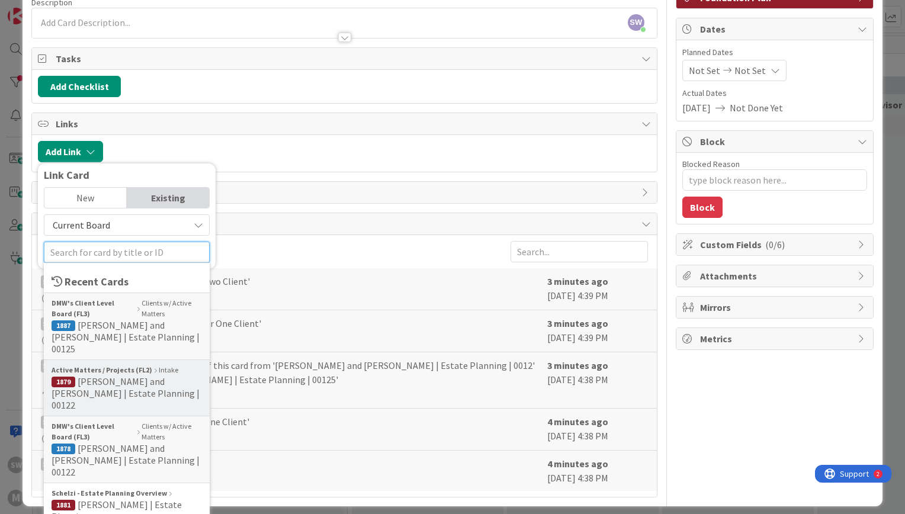
scroll to position [108, 0]
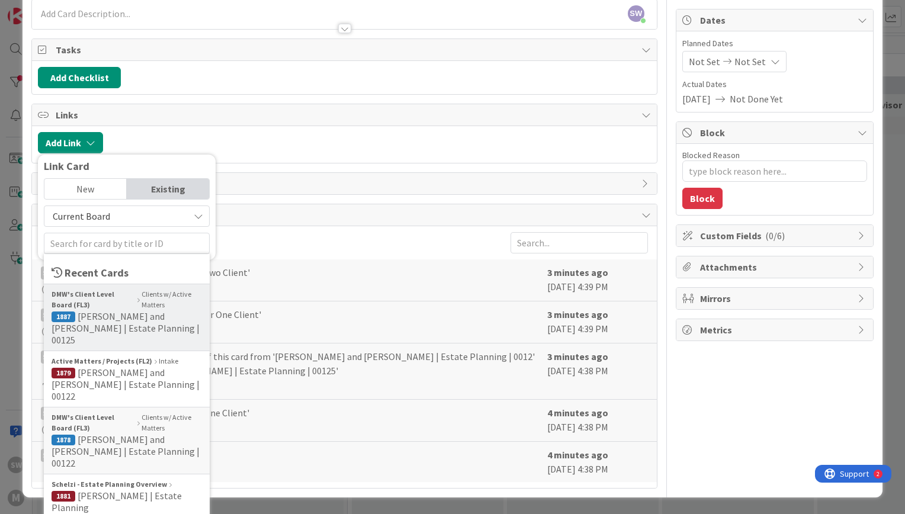
click at [120, 318] on span "[PERSON_NAME] and [PERSON_NAME] | Estate Planning | 00125" at bounding box center [126, 328] width 148 height 36
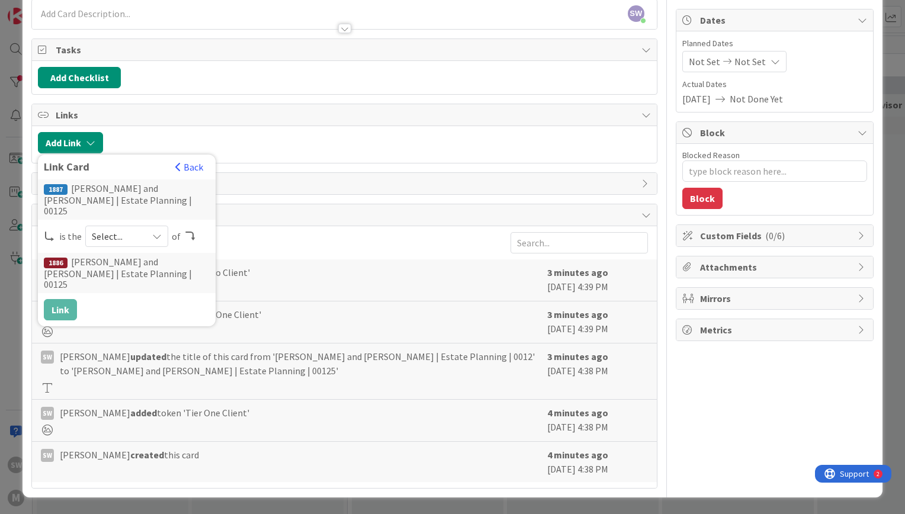
click at [135, 228] on span "Select..." at bounding box center [117, 236] width 50 height 17
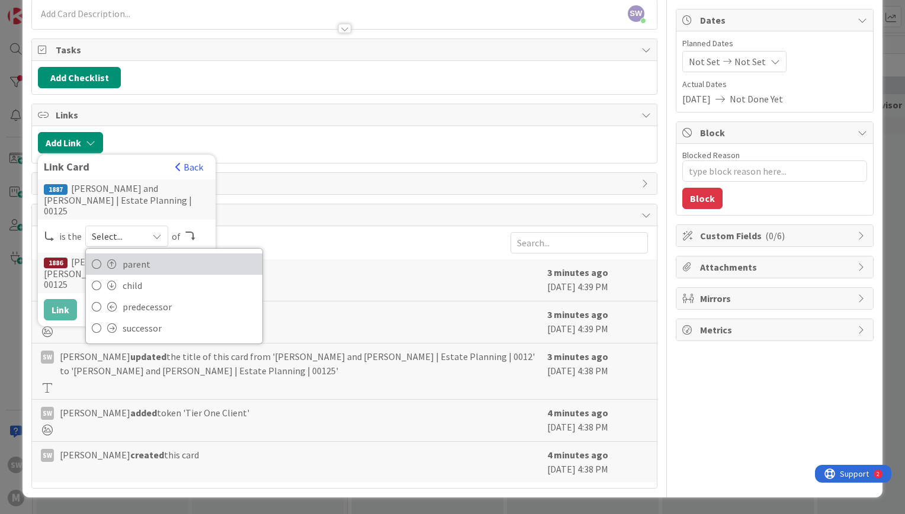
click at [138, 257] on span "parent" at bounding box center [190, 264] width 134 height 18
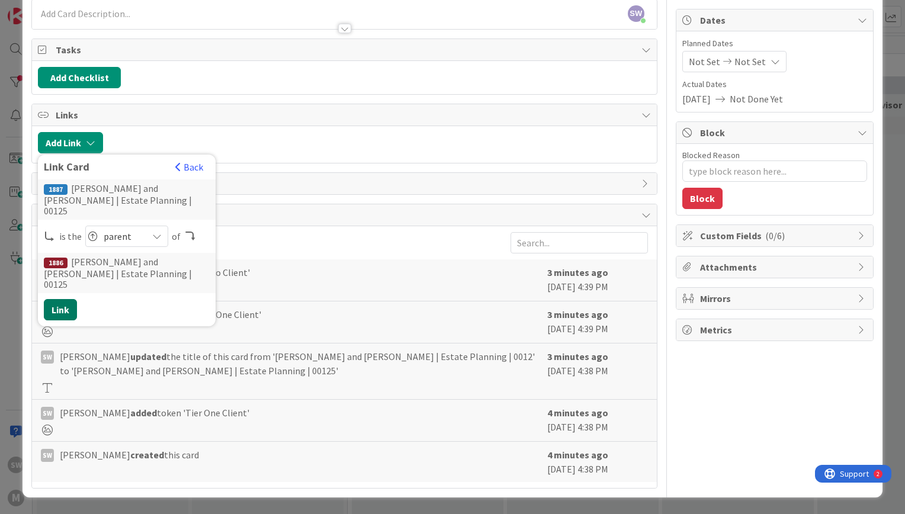
click at [66, 299] on button "Link" at bounding box center [60, 309] width 33 height 21
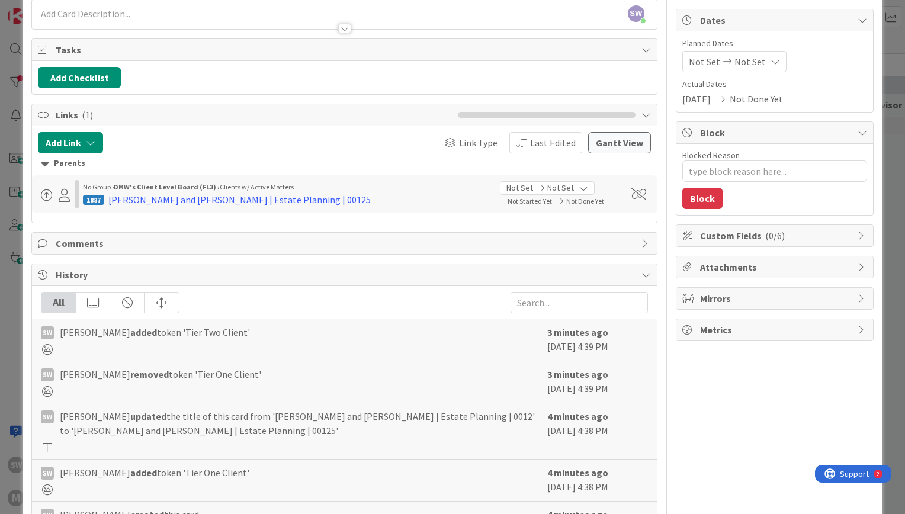
scroll to position [0, 0]
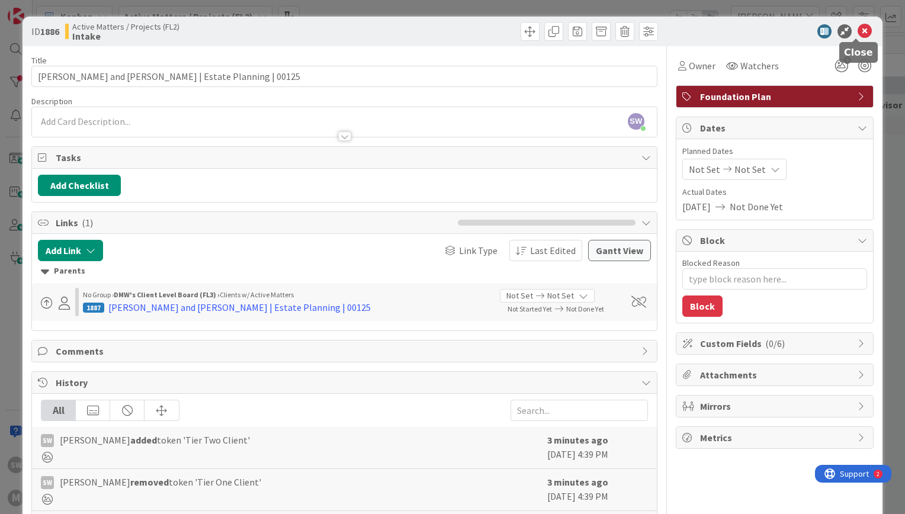
click at [857, 27] on icon at bounding box center [864, 31] width 14 height 14
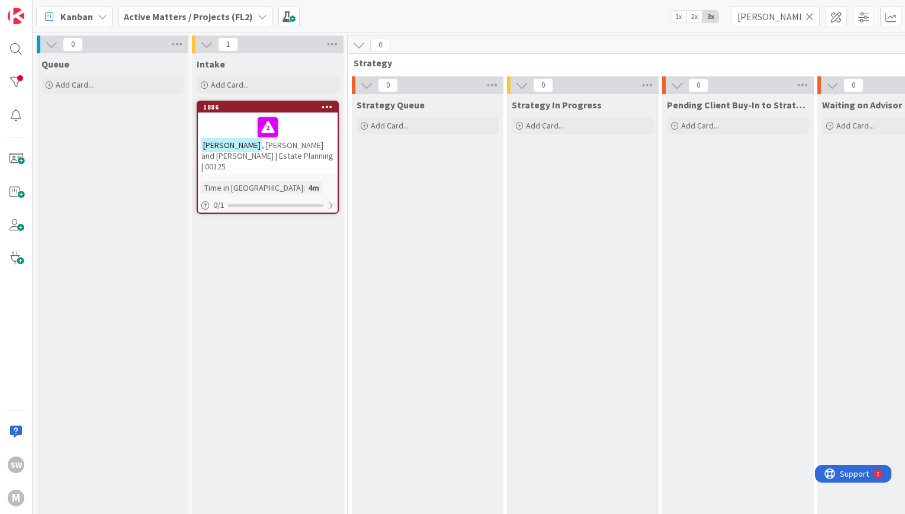
click at [855, 27] on div "Kanban Active Matters / Projects (FL2) 1x 2x 3x [PERSON_NAME]" at bounding box center [469, 16] width 872 height 33
